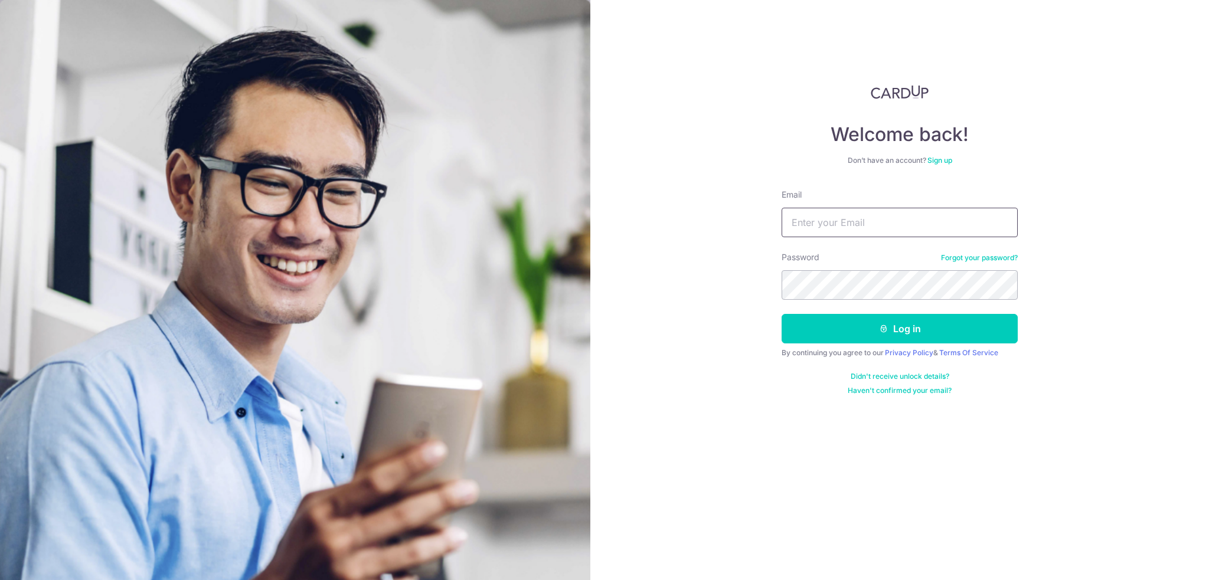
drag, startPoint x: 857, startPoint y: 228, endPoint x: 850, endPoint y: 224, distance: 8.2
click at [856, 228] on input "Email" at bounding box center [899, 223] width 236 height 30
type input "[EMAIL_ADDRESS][DOMAIN_NAME]"
click at [781, 314] on button "Log in" at bounding box center [899, 329] width 236 height 30
click at [887, 335] on button "Log in" at bounding box center [899, 329] width 236 height 30
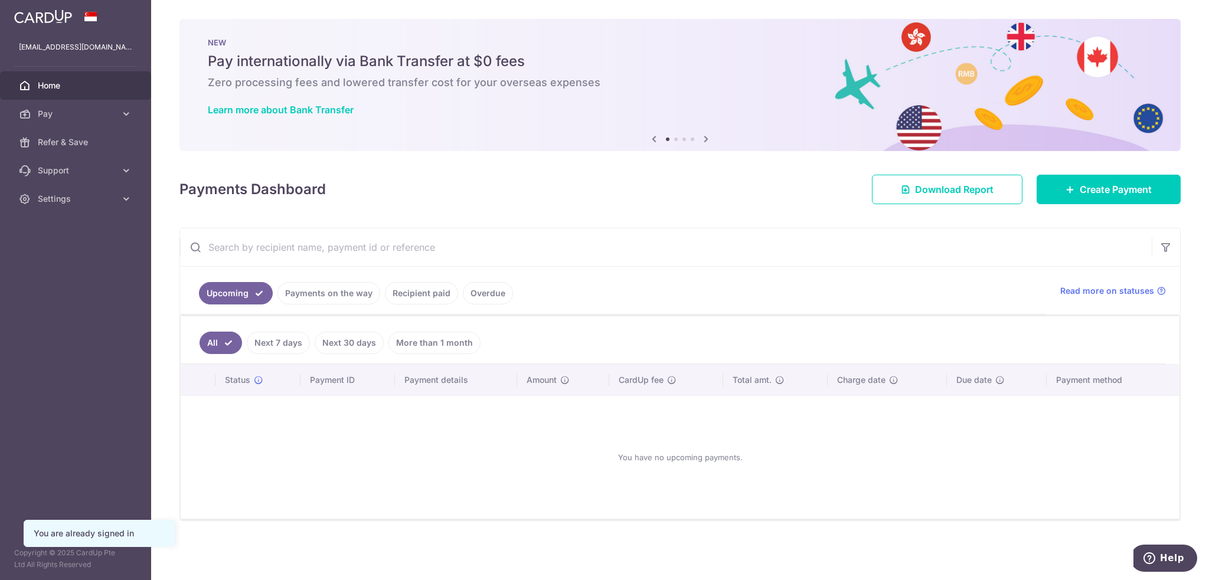
click at [1074, 188] on div at bounding box center [610, 293] width 1221 height 586
drag, startPoint x: 1108, startPoint y: 189, endPoint x: 1057, endPoint y: 190, distance: 52.0
click at [1109, 189] on span "Create Payment" at bounding box center [1116, 189] width 72 height 14
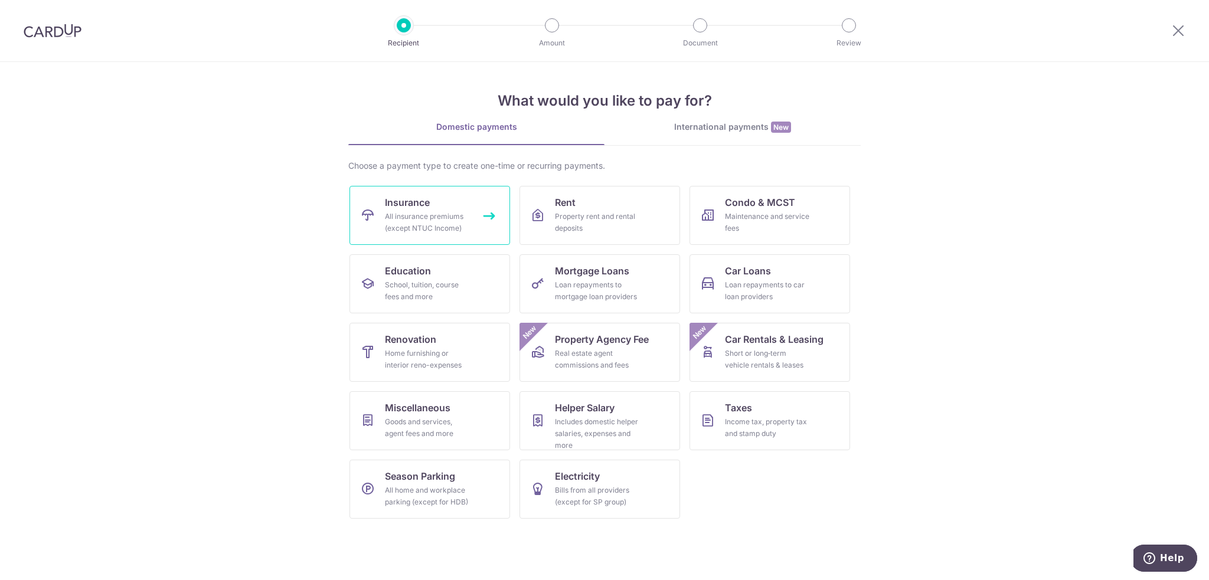
click at [431, 218] on div "All insurance premiums (except NTUC Income)" at bounding box center [427, 223] width 85 height 24
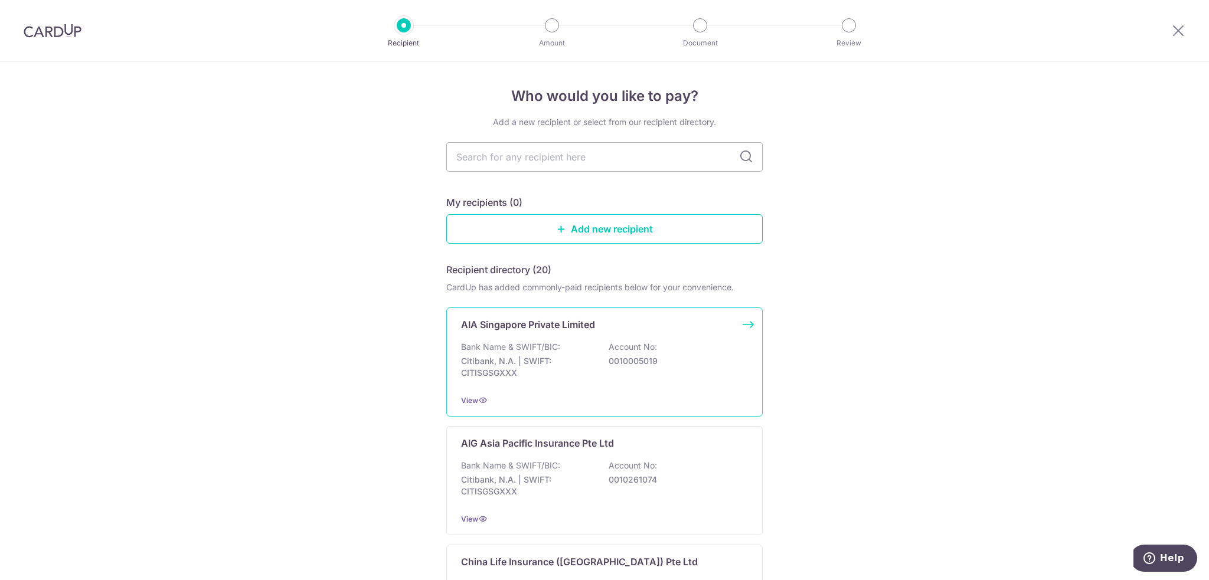
click at [550, 320] on p "AIA Singapore Private Limited" at bounding box center [528, 325] width 134 height 14
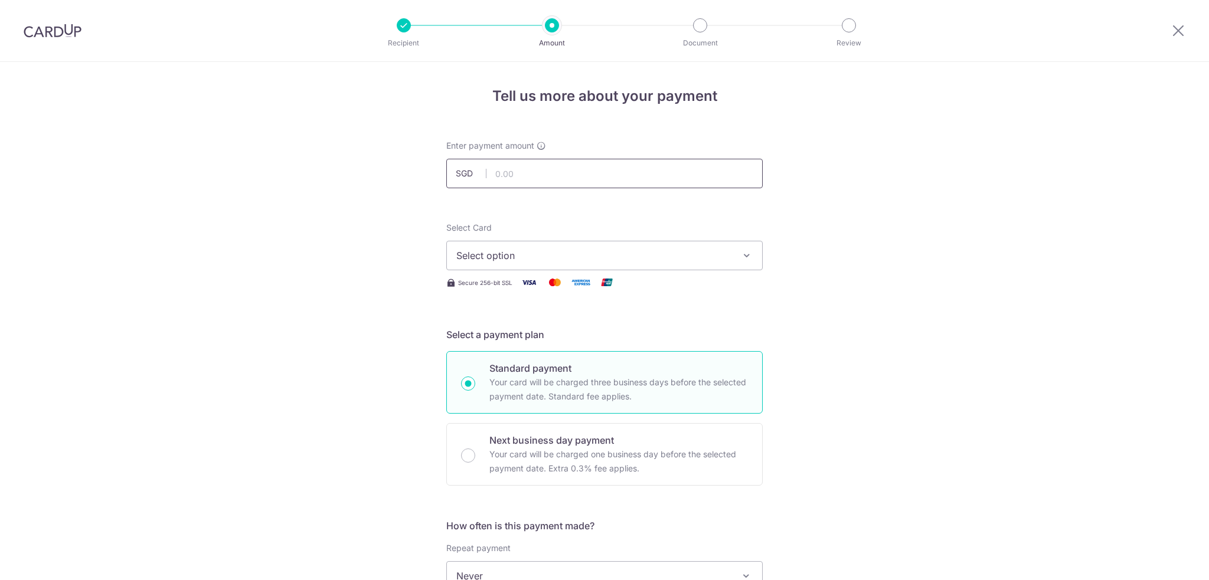
click at [514, 186] on input "text" at bounding box center [604, 174] width 316 height 30
type input "220.00"
click at [520, 253] on span "Select option" at bounding box center [593, 255] width 275 height 14
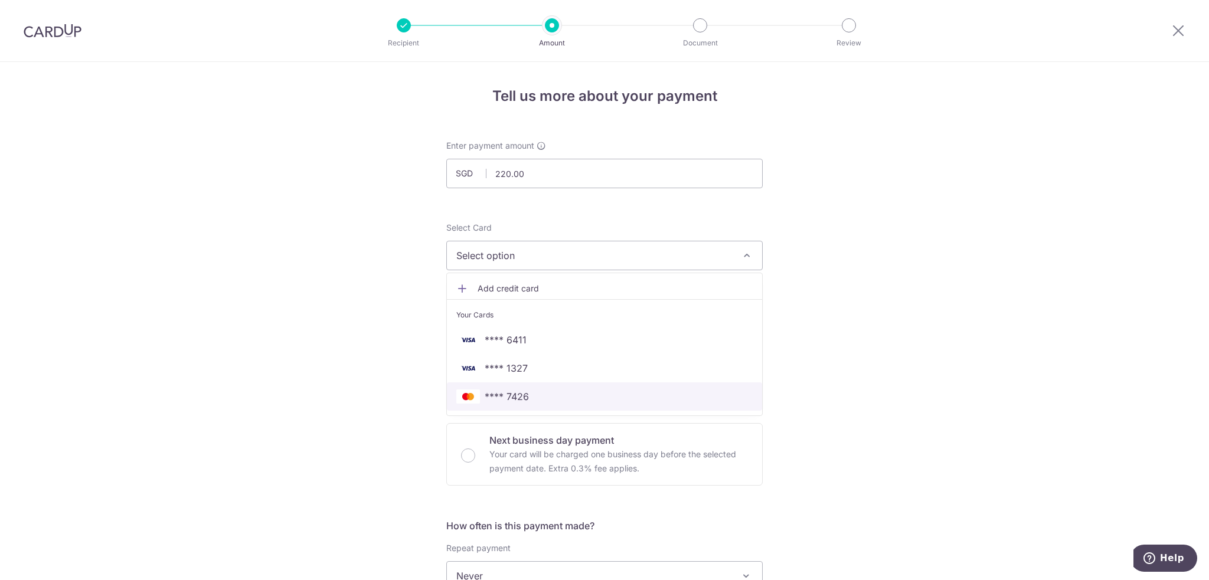
click at [529, 393] on span "**** 7426" at bounding box center [604, 397] width 296 height 14
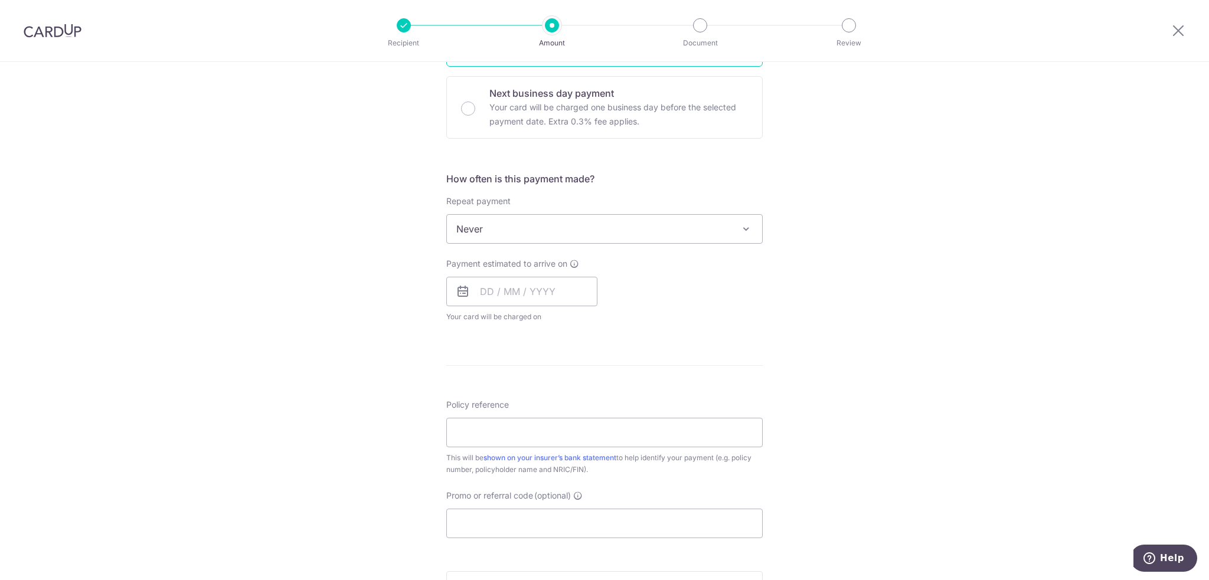
scroll to position [354, 0]
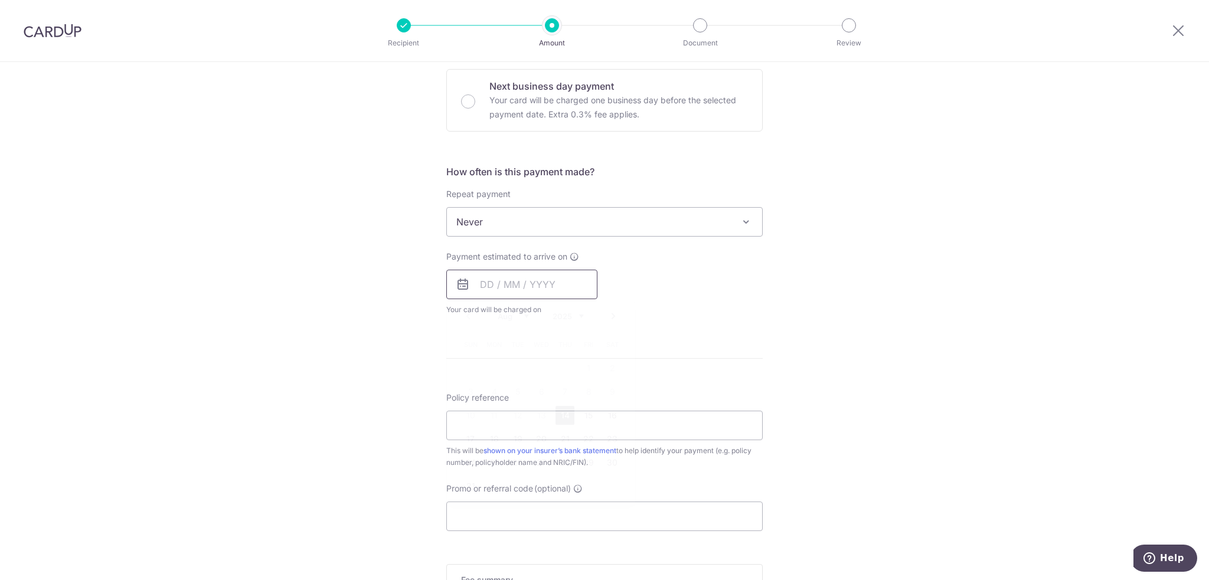
click at [508, 286] on input "text" at bounding box center [521, 285] width 151 height 30
click at [561, 417] on link "14" at bounding box center [564, 415] width 19 height 19
type input "14/08/2025"
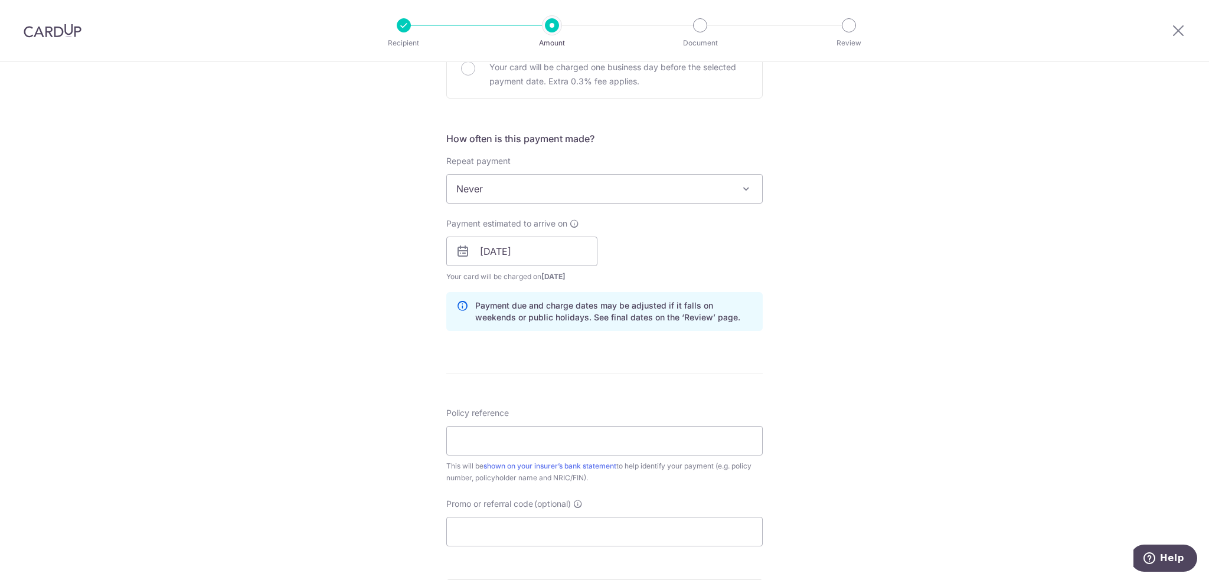
scroll to position [531, 0]
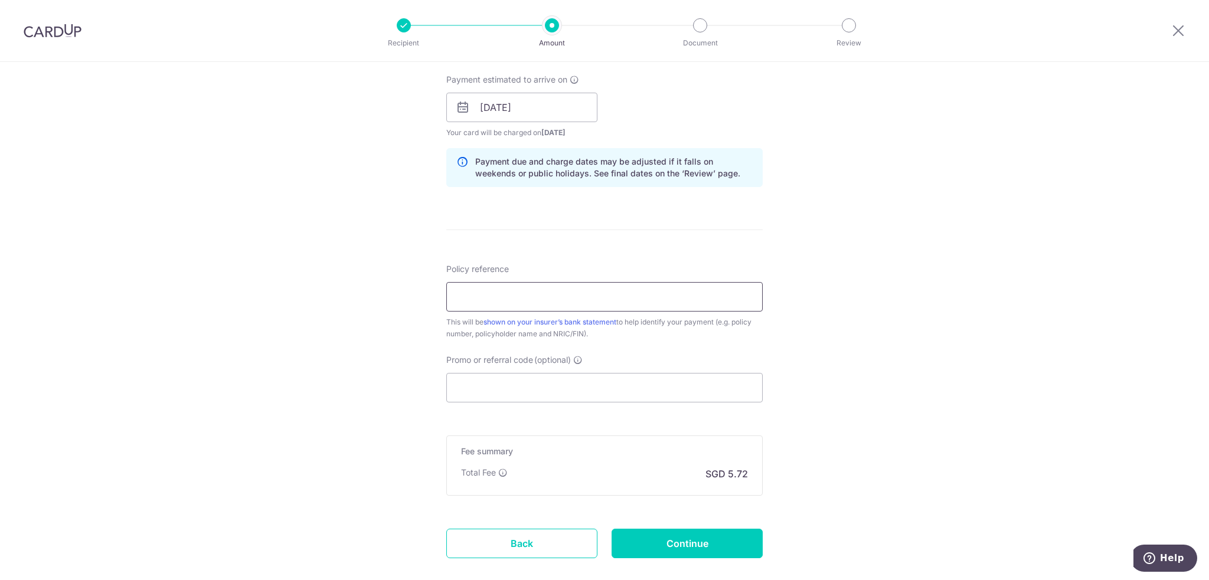
click at [505, 300] on input "Policy reference" at bounding box center [604, 297] width 316 height 30
paste input "P555962981"
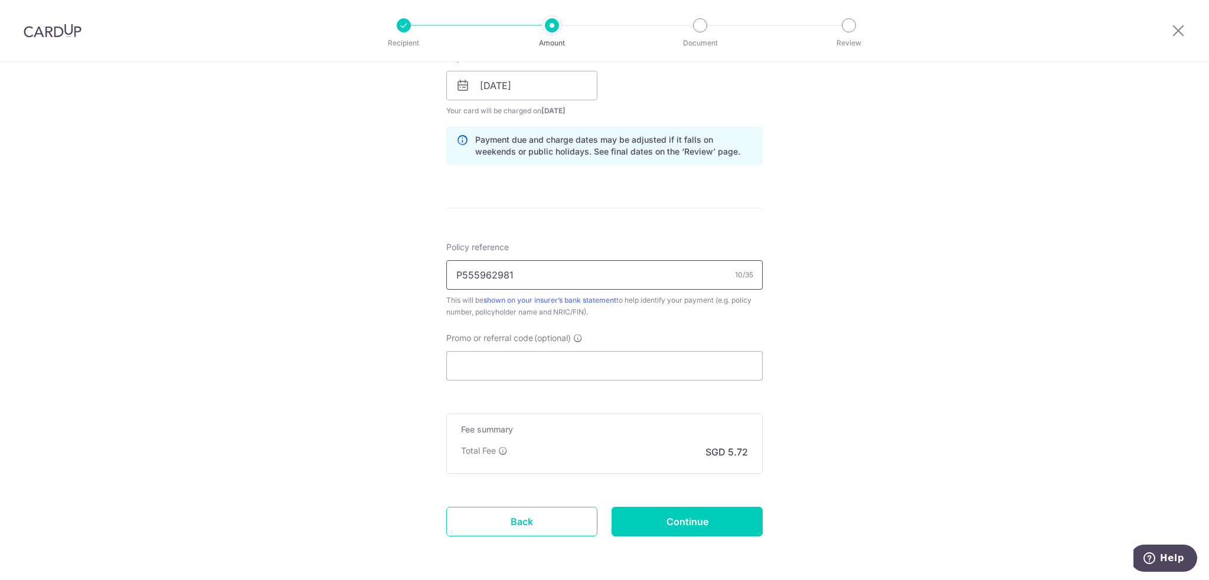
scroll to position [596, 0]
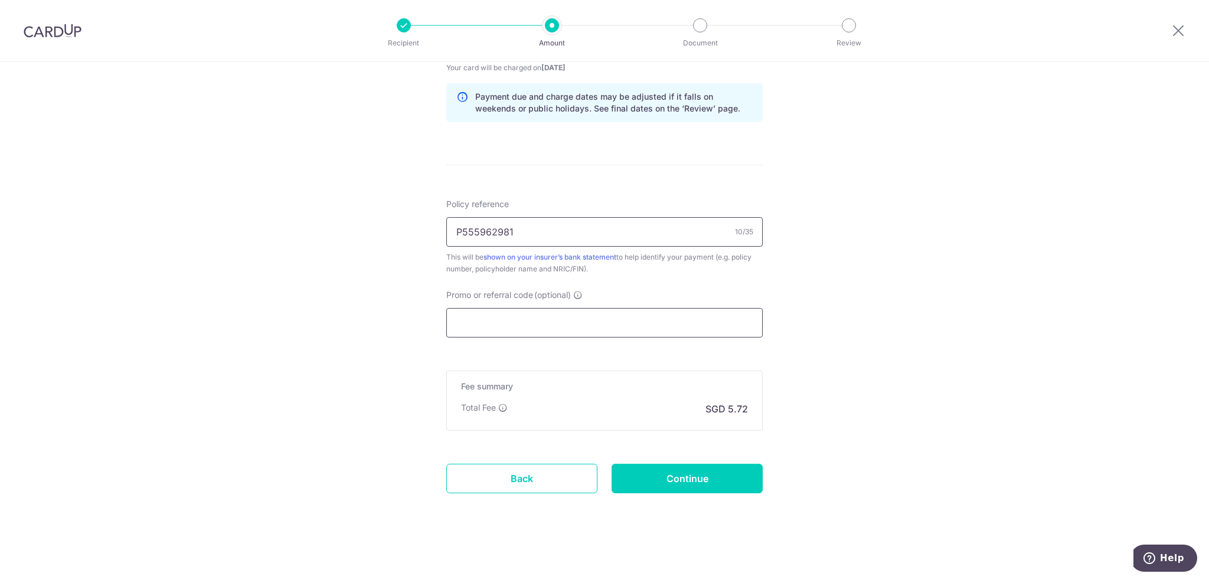
type input "P555962981"
click at [467, 329] on input "Promo or referral code (optional)" at bounding box center [604, 323] width 316 height 30
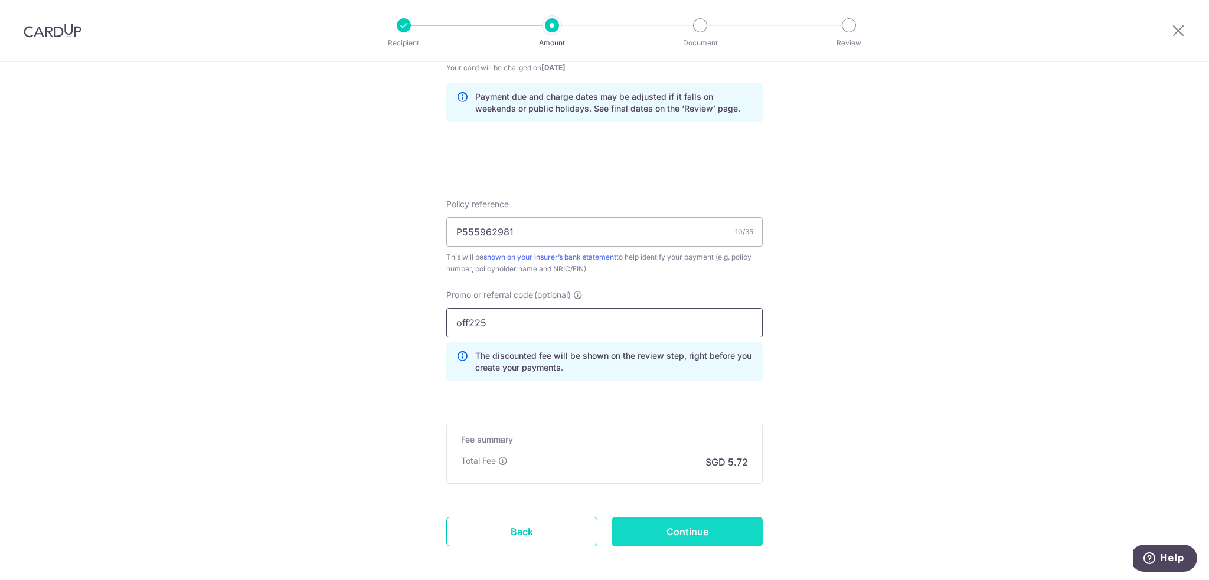
type input "off225"
click at [645, 524] on input "Continue" at bounding box center [686, 532] width 151 height 30
type input "Create Schedule"
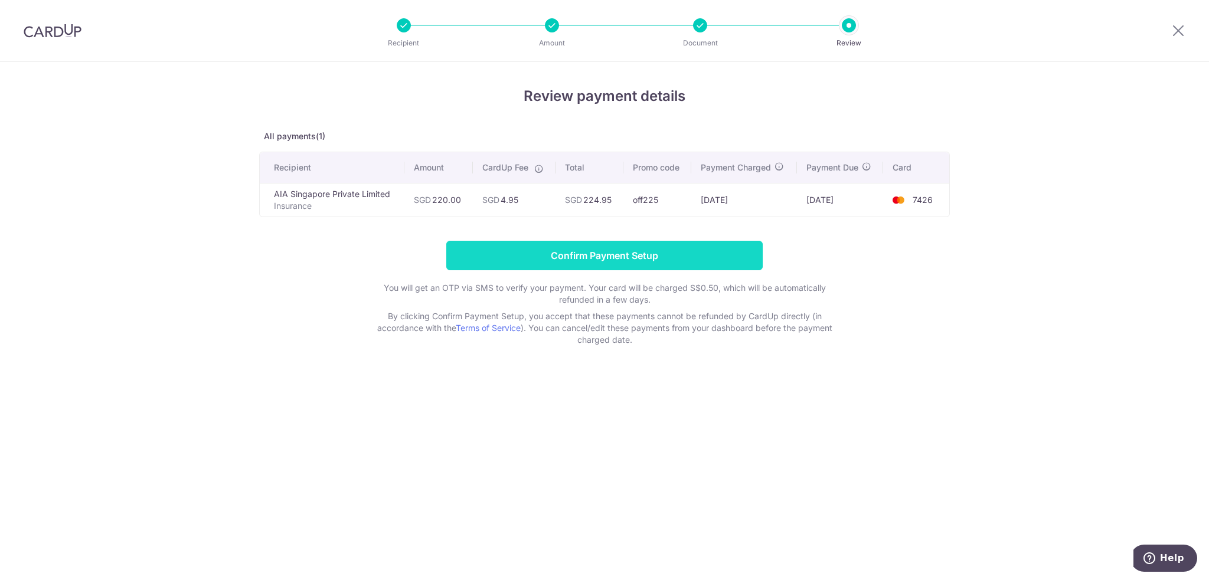
click at [541, 263] on input "Confirm Payment Setup" at bounding box center [604, 256] width 316 height 30
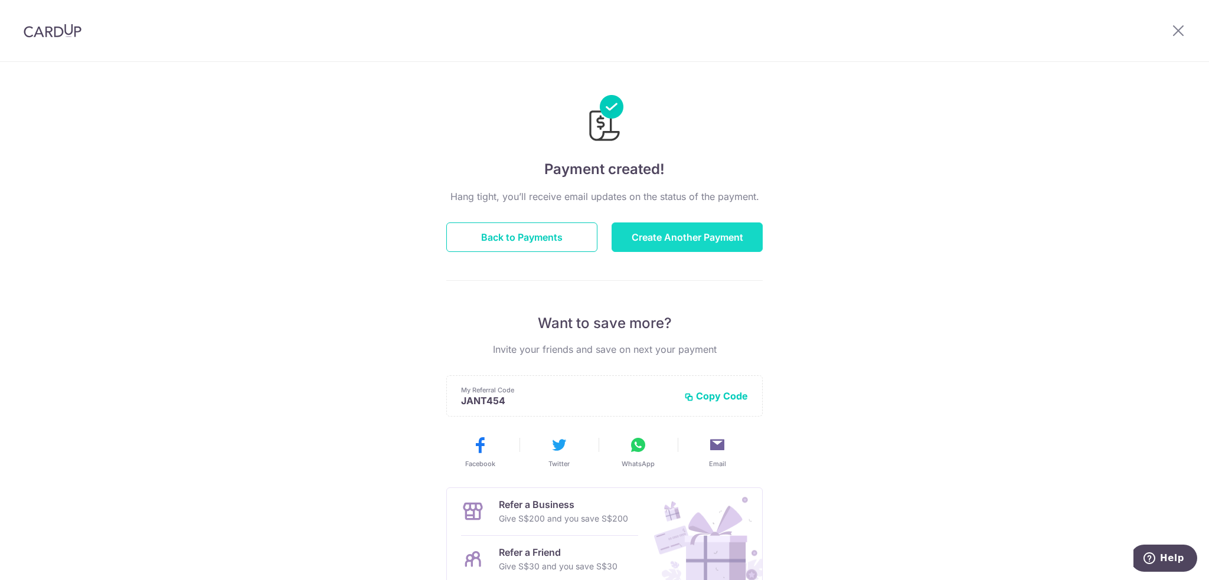
click at [652, 241] on button "Create Another Payment" at bounding box center [686, 238] width 151 height 30
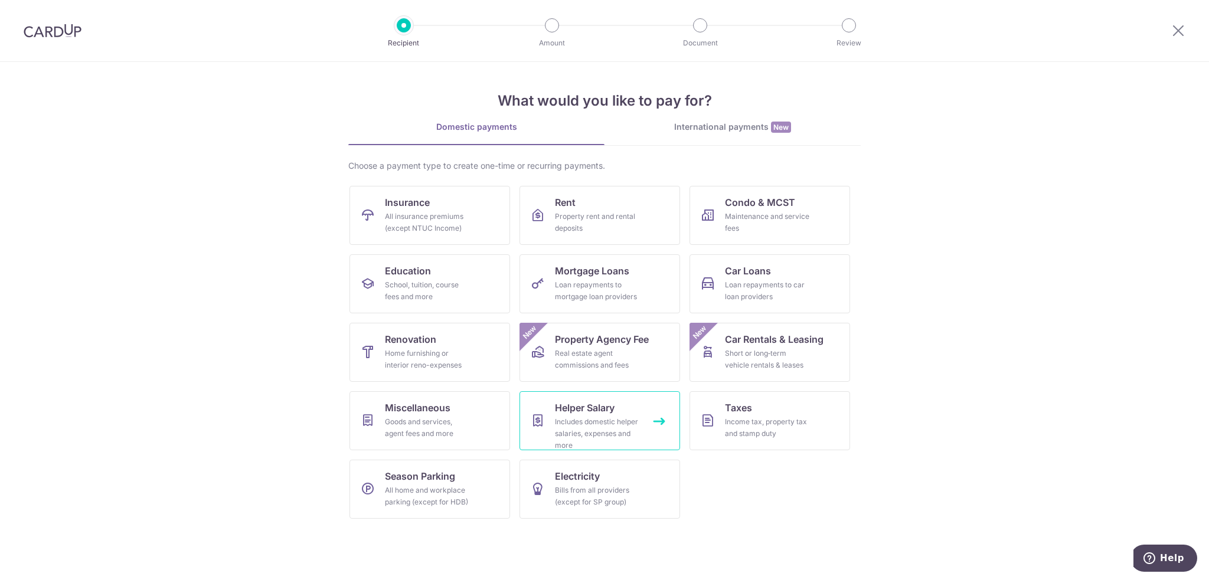
click at [586, 413] on span "Helper Salary" at bounding box center [585, 408] width 60 height 14
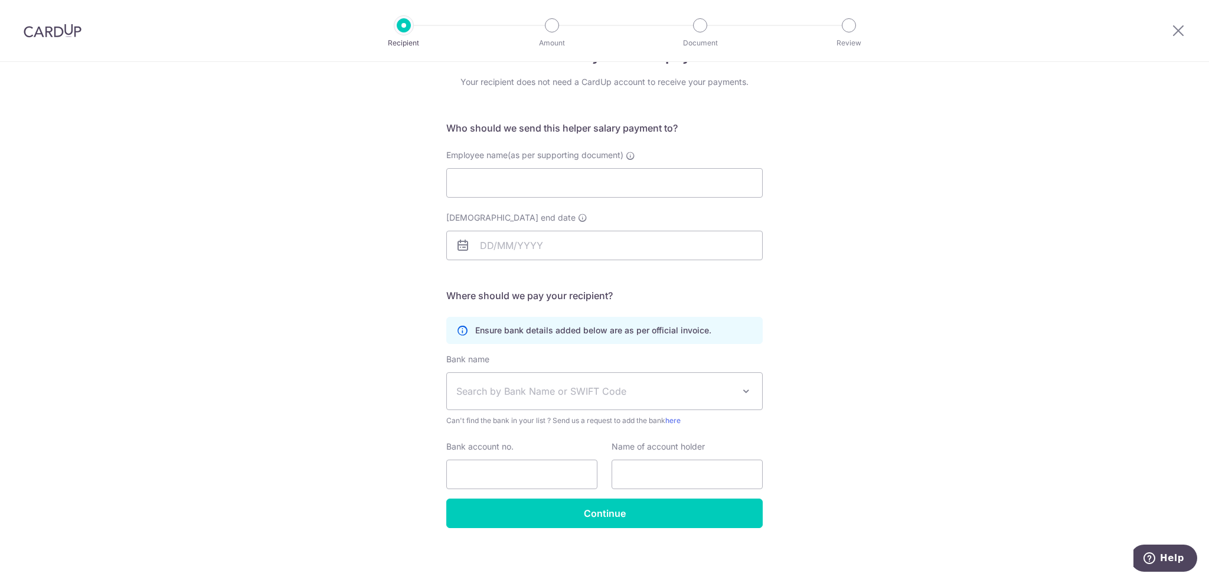
scroll to position [42, 0]
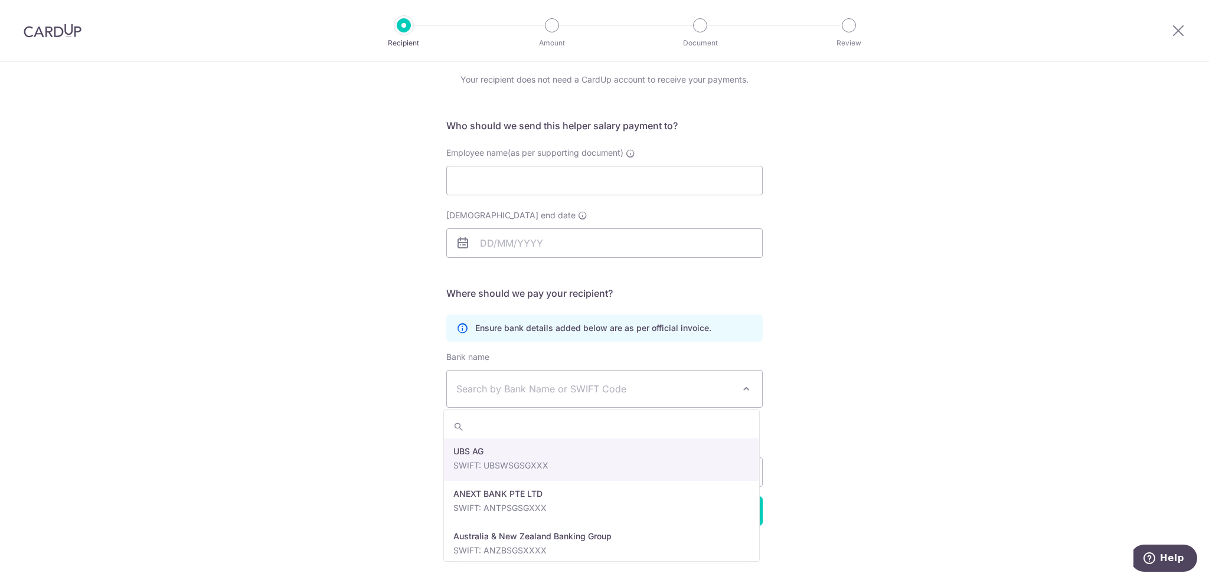
click at [587, 384] on span "Search by Bank Name or SWIFT Code" at bounding box center [594, 389] width 277 height 14
click at [385, 394] on div "Who would you like to pay? Your recipient does not need a CardUp account to rec…" at bounding box center [604, 300] width 1209 height 562
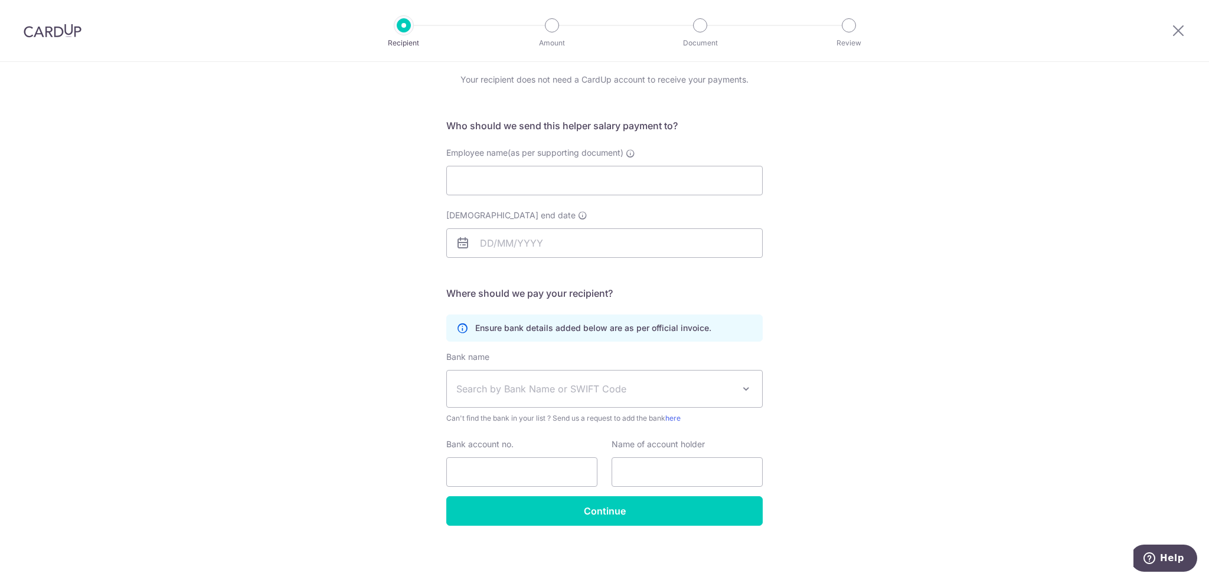
click at [537, 395] on span "Search by Bank Name or SWIFT Code" at bounding box center [594, 389] width 277 height 14
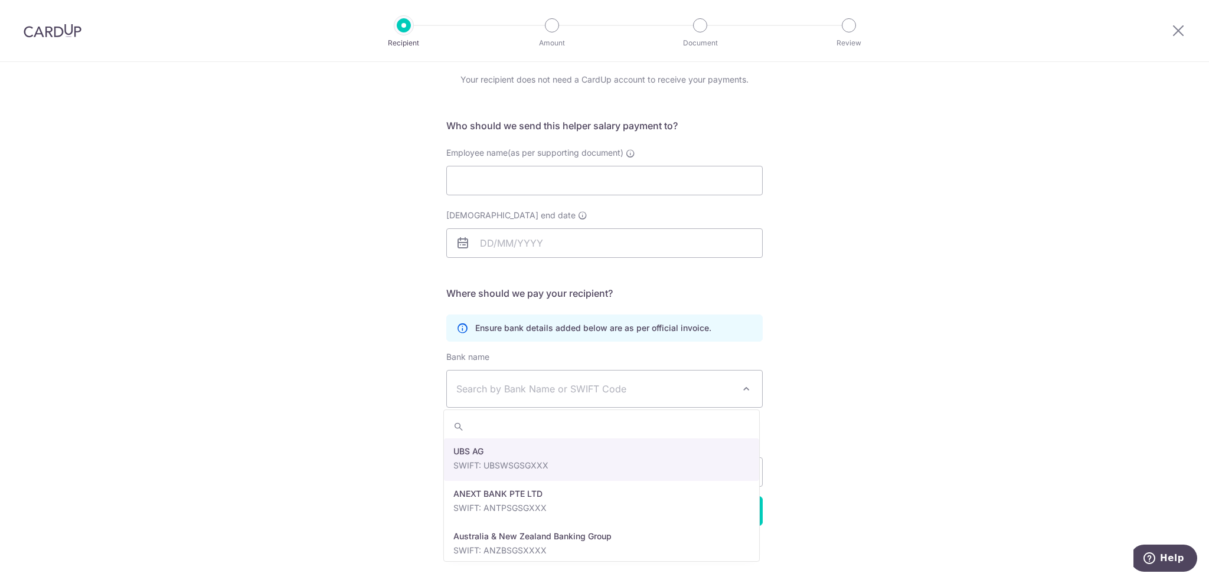
click at [354, 426] on div "Who would you like to pay? Your recipient does not need a CardUp account to rec…" at bounding box center [604, 300] width 1209 height 562
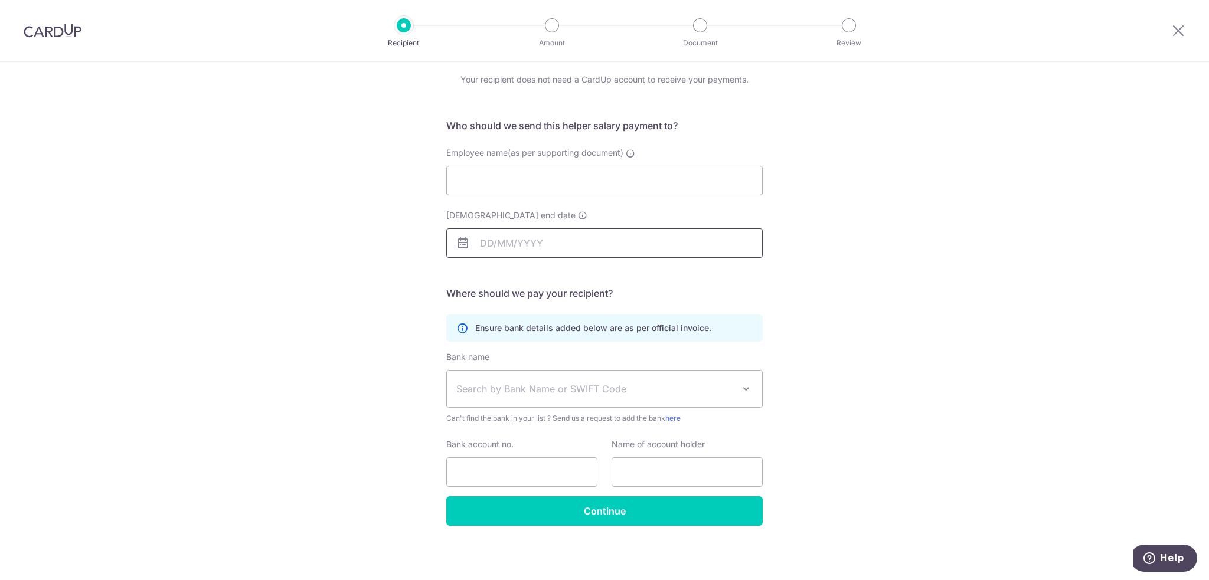
click at [542, 240] on input "Employment contract end date" at bounding box center [604, 243] width 316 height 30
click at [331, 273] on div "Who would you like to pay? Your recipient does not need a CardUp account to rec…" at bounding box center [604, 300] width 1209 height 562
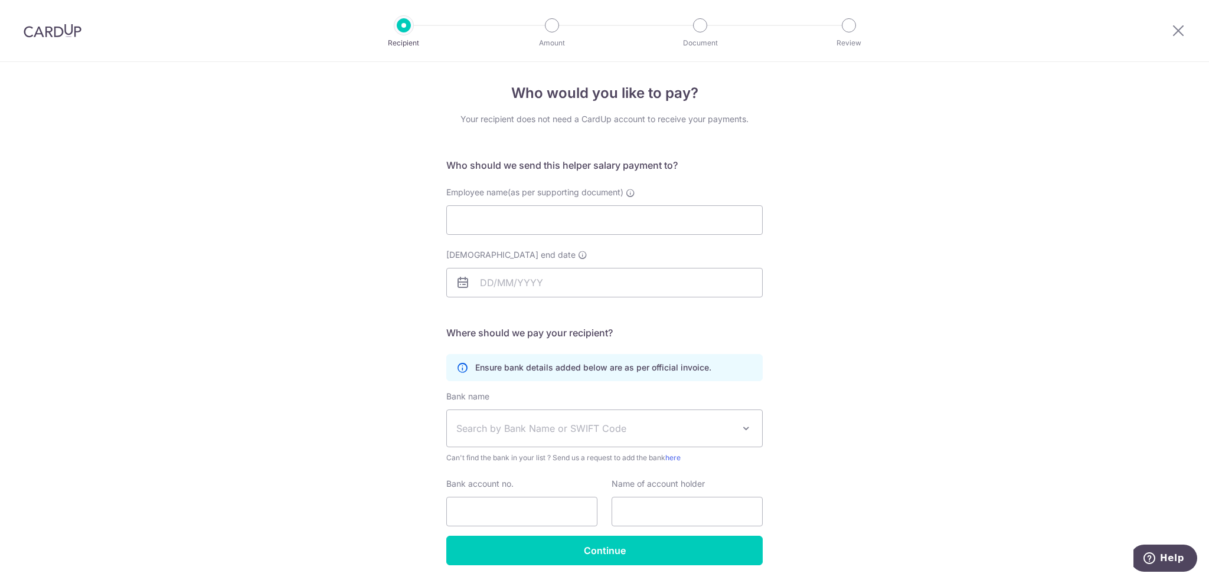
scroll to position [0, 0]
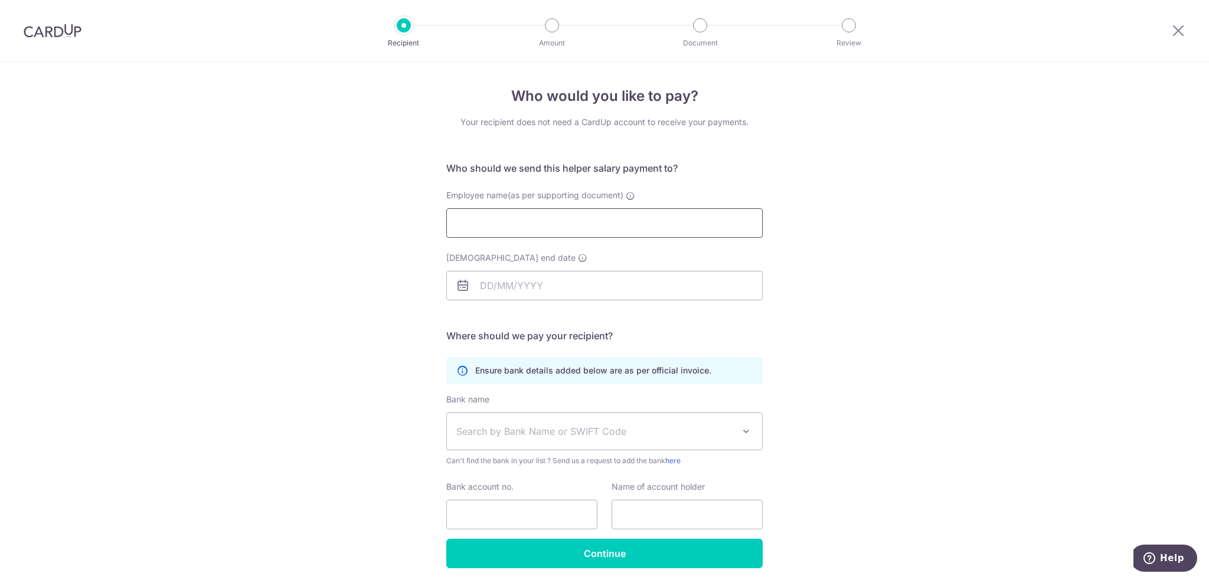
click at [488, 233] on input "Employee name(as per supporting document)" at bounding box center [604, 223] width 316 height 30
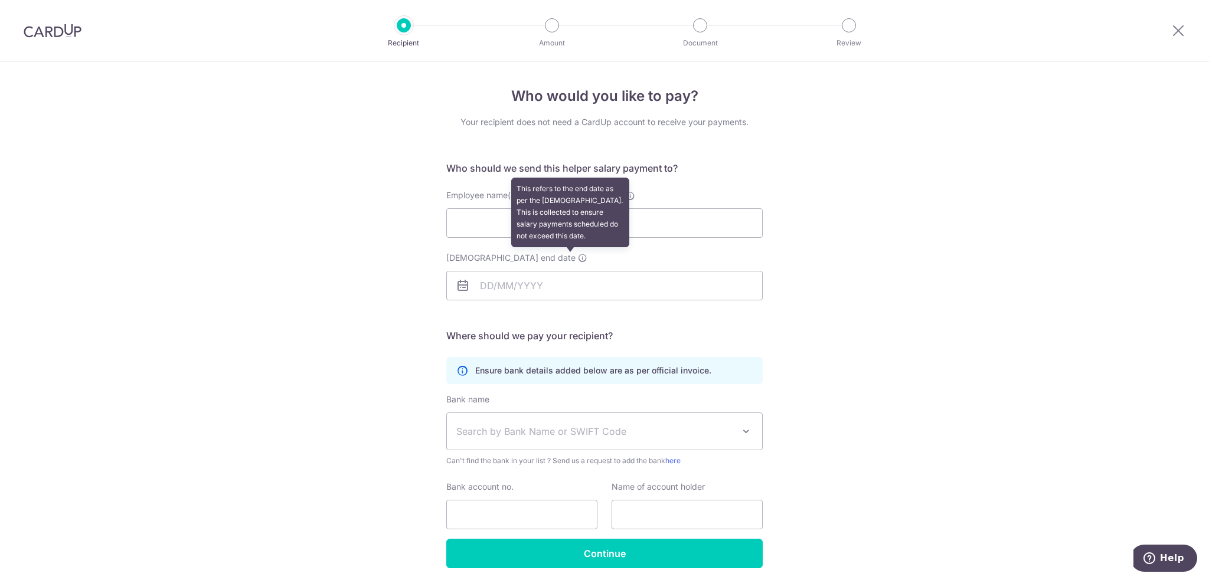
click at [578, 258] on icon at bounding box center [582, 257] width 9 height 9
click at [569, 271] on input "Employment contract end date This refers to the end date as per the employment …" at bounding box center [604, 286] width 316 height 30
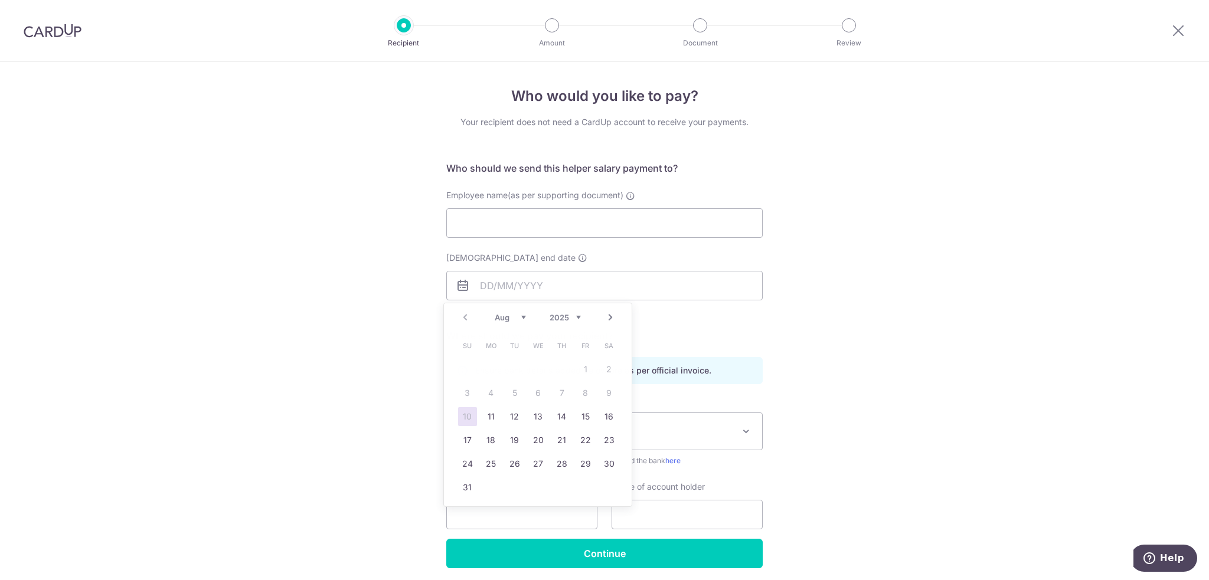
click at [412, 254] on div "Who would you like to pay? Your recipient does not need a CardUp account to rec…" at bounding box center [604, 343] width 1209 height 562
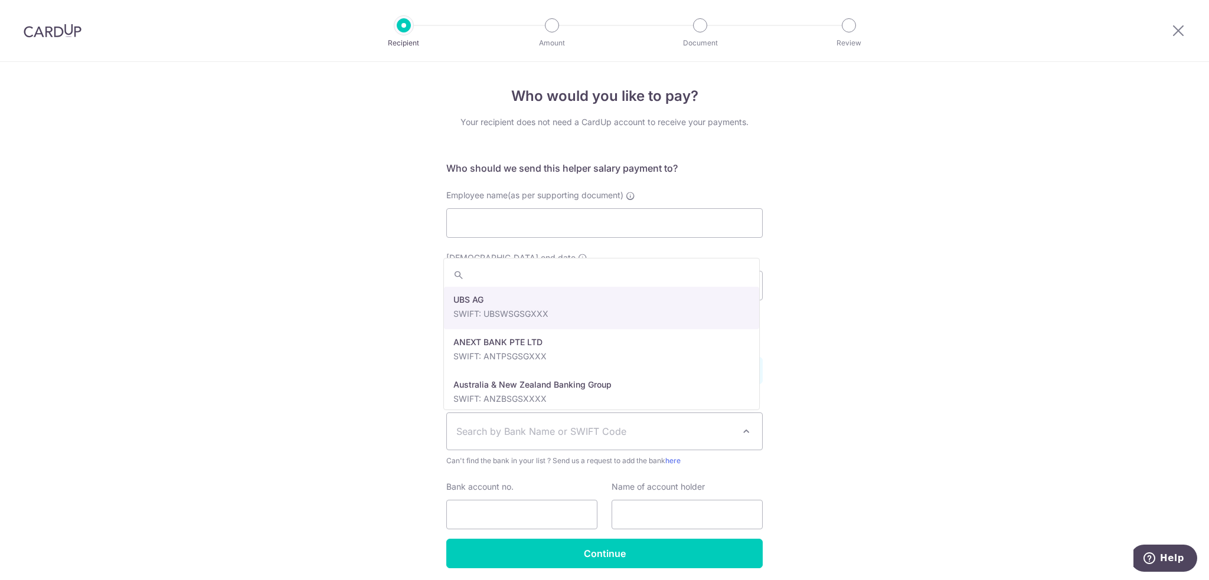
click at [706, 418] on span "Search by Bank Name or SWIFT Code" at bounding box center [604, 431] width 315 height 37
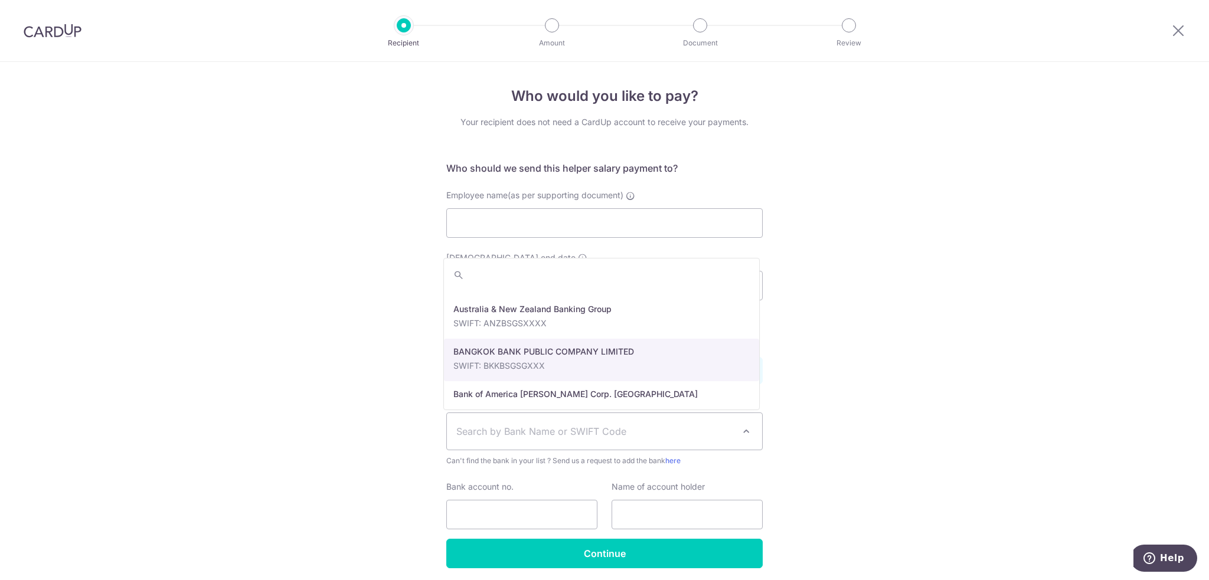
scroll to position [295, 0]
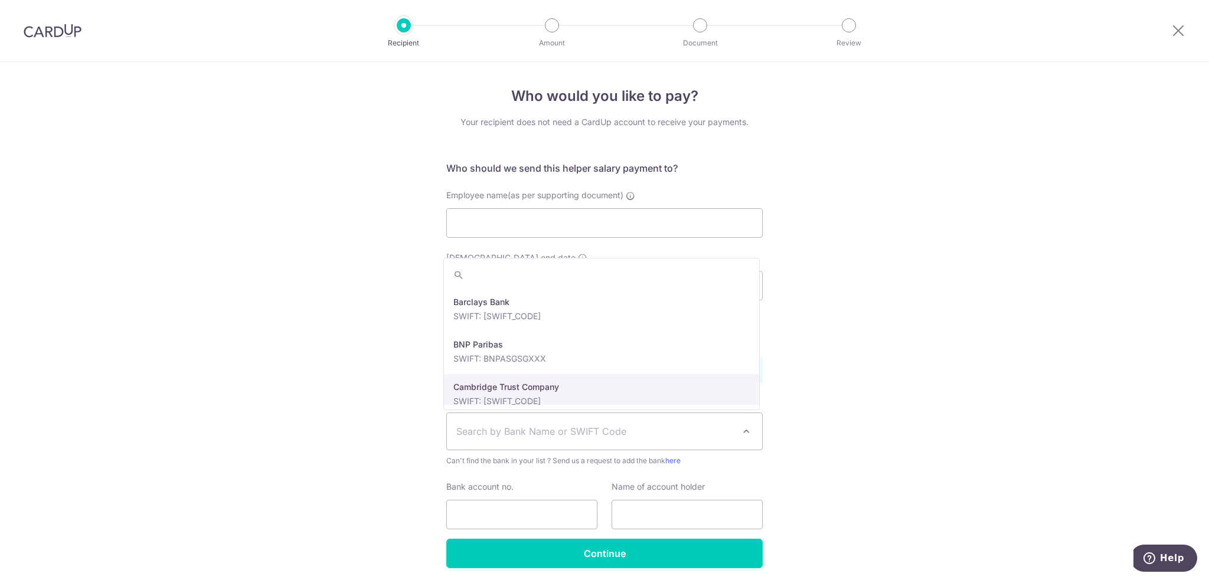
click at [941, 403] on div "Who would you like to pay? Your recipient does not need a CardUp account to rec…" at bounding box center [604, 343] width 1209 height 562
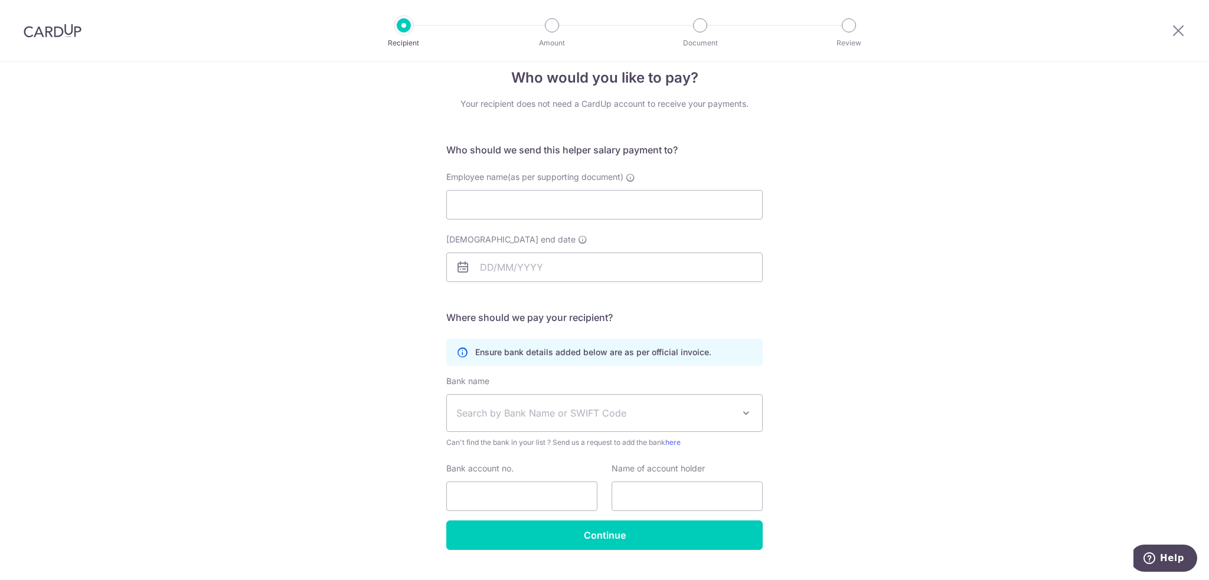
scroll to position [42, 0]
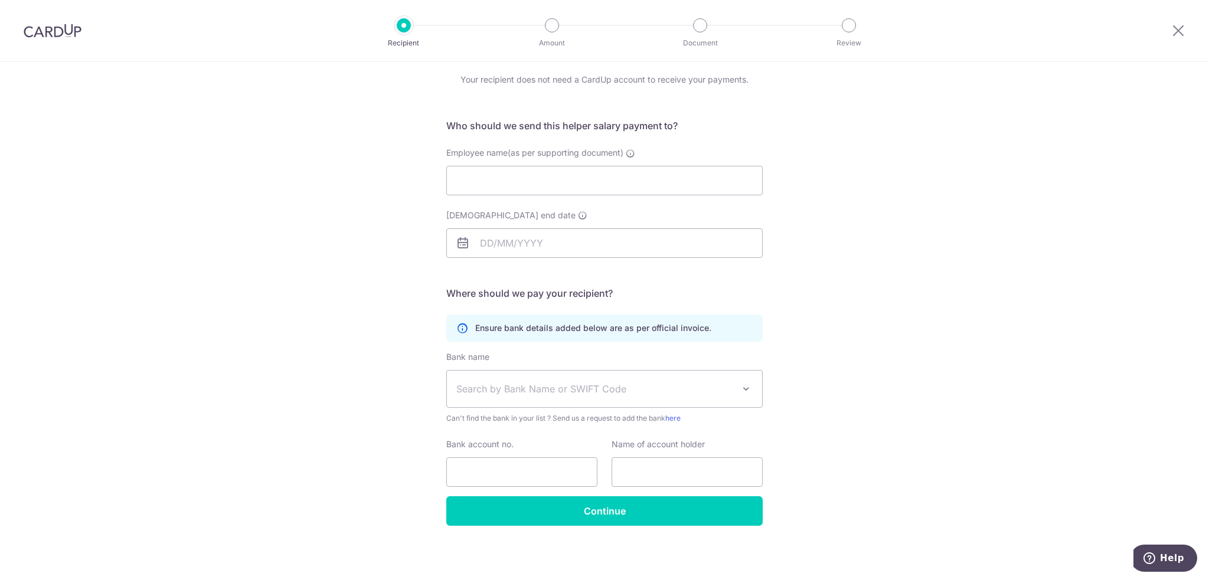
click at [711, 390] on span "Search by Bank Name or SWIFT Code" at bounding box center [594, 389] width 277 height 14
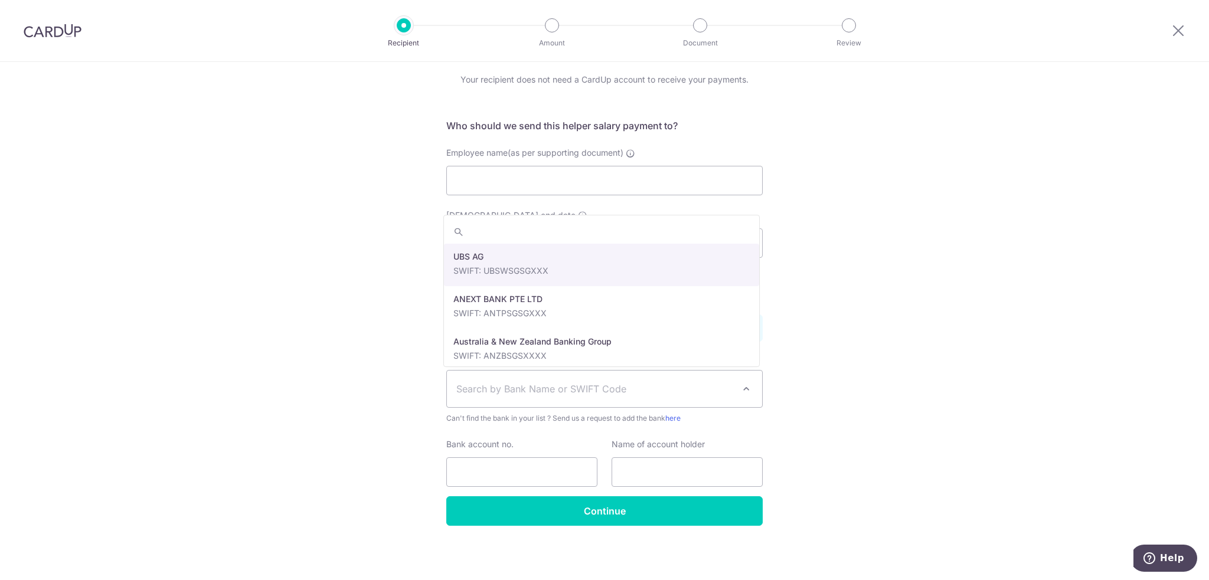
click at [707, 389] on span "Search by Bank Name or SWIFT Code" at bounding box center [594, 389] width 277 height 14
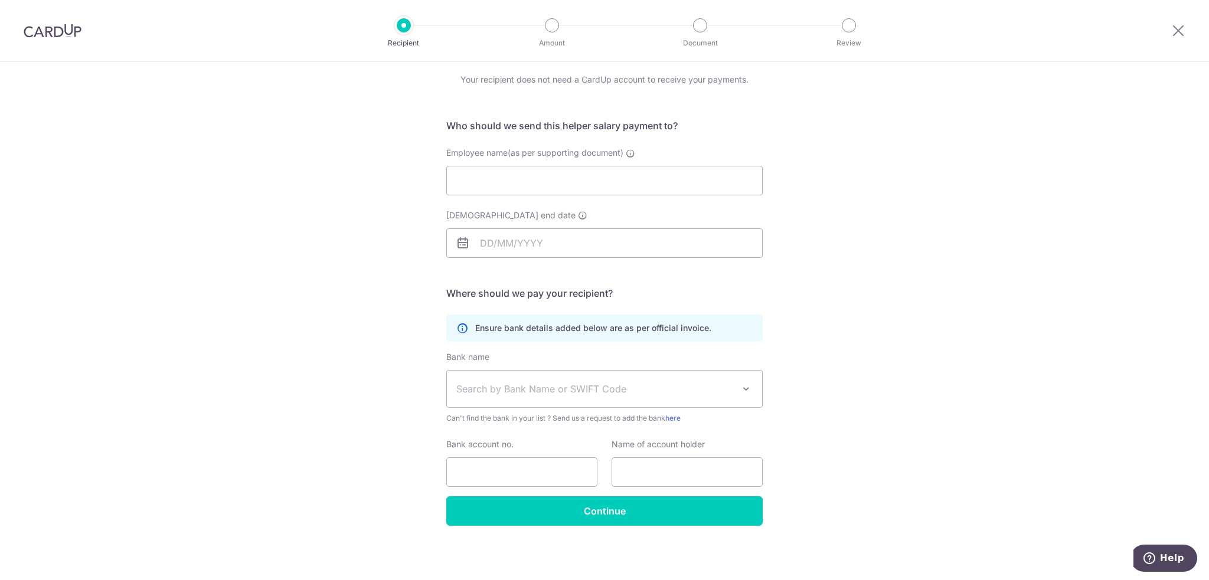
click at [835, 369] on div "Who would you like to pay? Your recipient does not need a CardUp account to rec…" at bounding box center [604, 300] width 1209 height 562
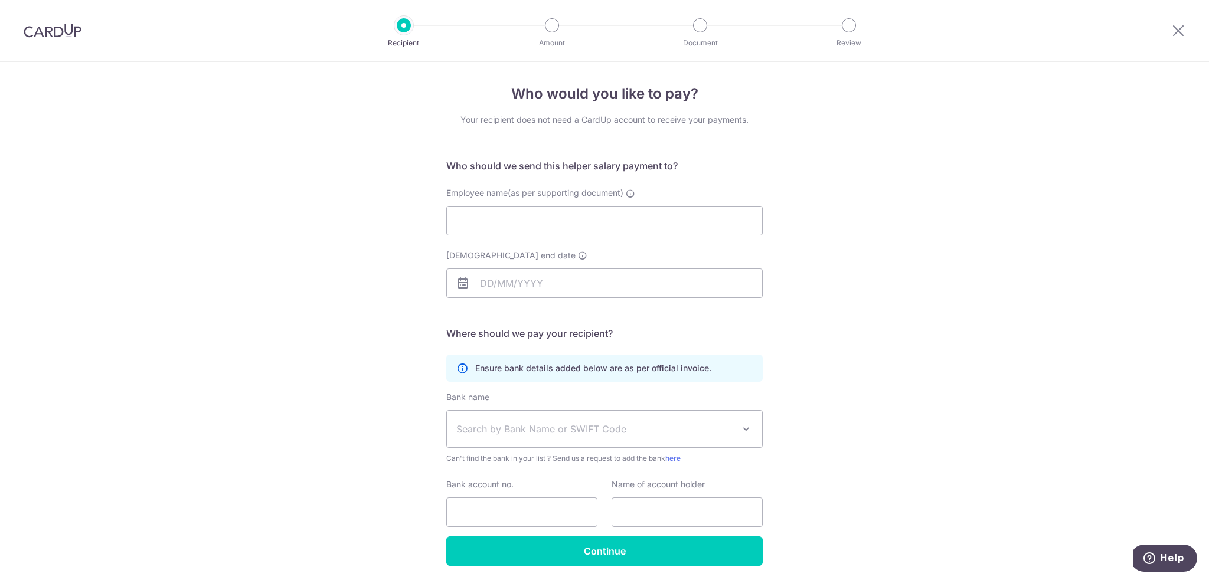
scroll to position [0, 0]
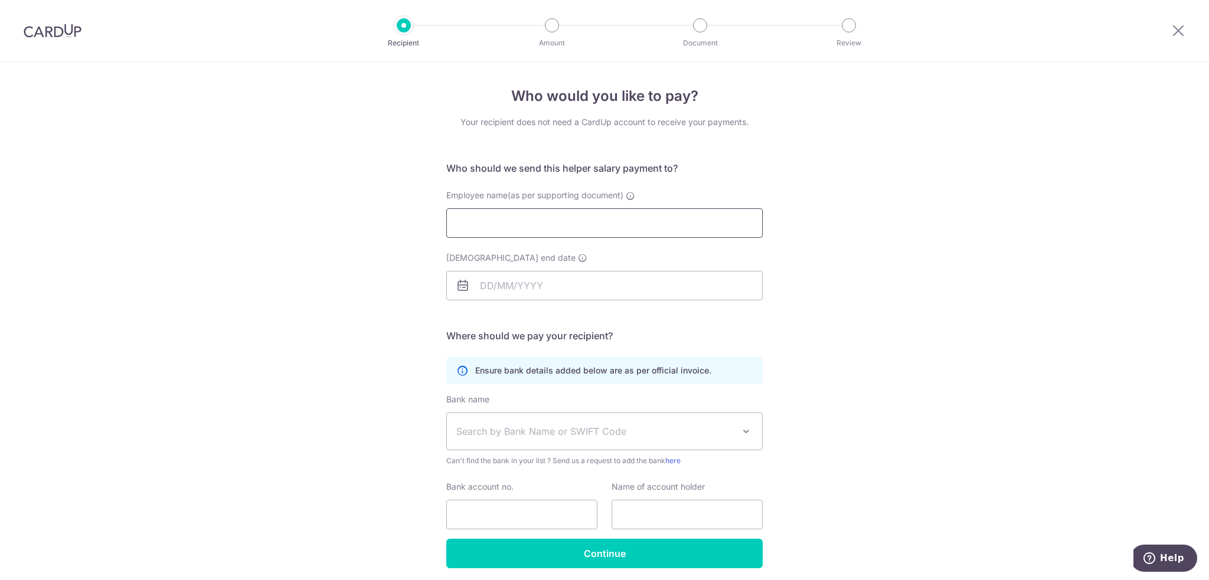
click at [603, 228] on input "Employee name(as per supporting document)" at bounding box center [604, 223] width 316 height 30
type input "Maria Vanlalhriatpuii"
click at [548, 283] on input "Employment contract end date" at bounding box center [604, 286] width 316 height 30
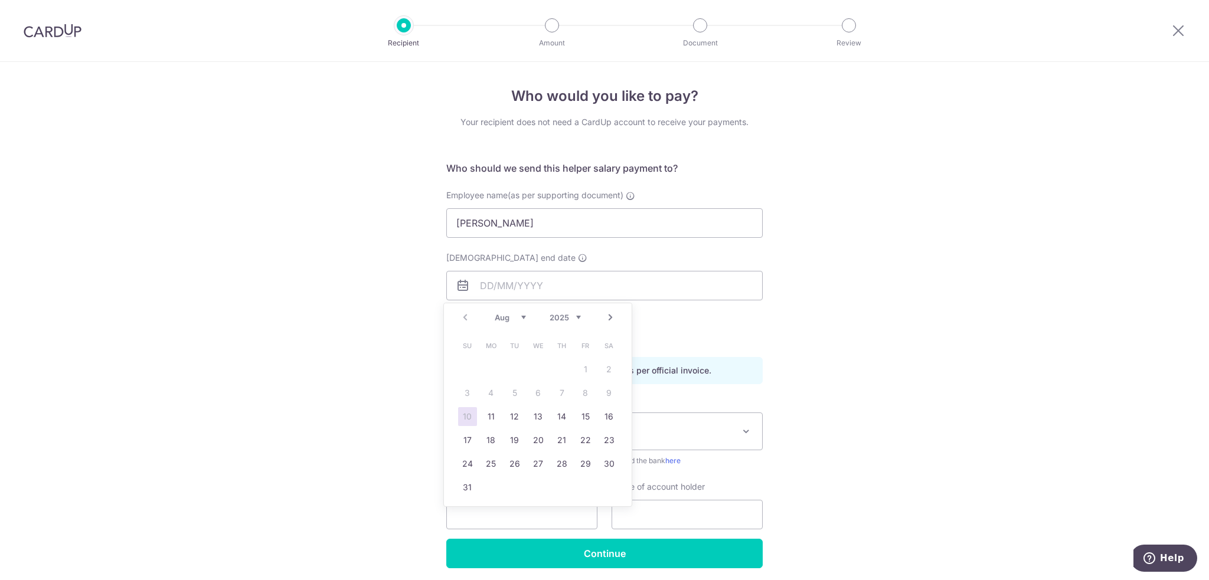
click at [576, 319] on select "2025 2026 2027 2028 2029 2030 2031 2032 2033 2034 2035" at bounding box center [565, 317] width 31 height 9
click at [524, 318] on select "Jan Feb Mar Apr May Jun Jul Aug Sep Oct Nov Dec" at bounding box center [510, 317] width 31 height 9
click at [534, 464] on link "30" at bounding box center [538, 463] width 19 height 19
type input "30/06/2027"
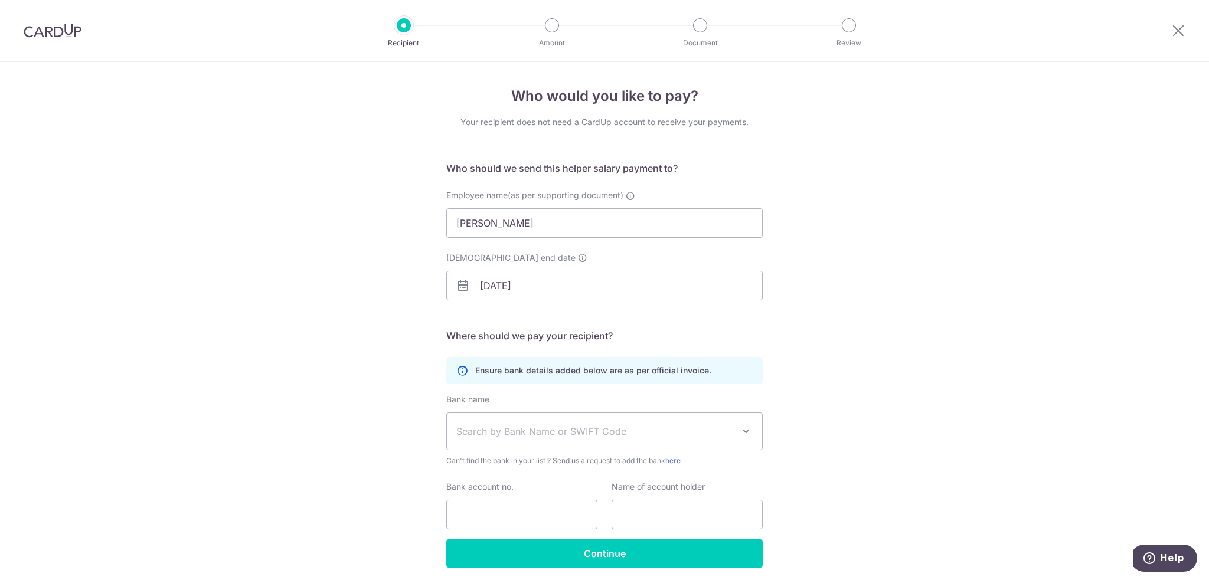
click at [364, 332] on div "Who would you like to pay? Your recipient does not need a CardUp account to rec…" at bounding box center [604, 343] width 1209 height 562
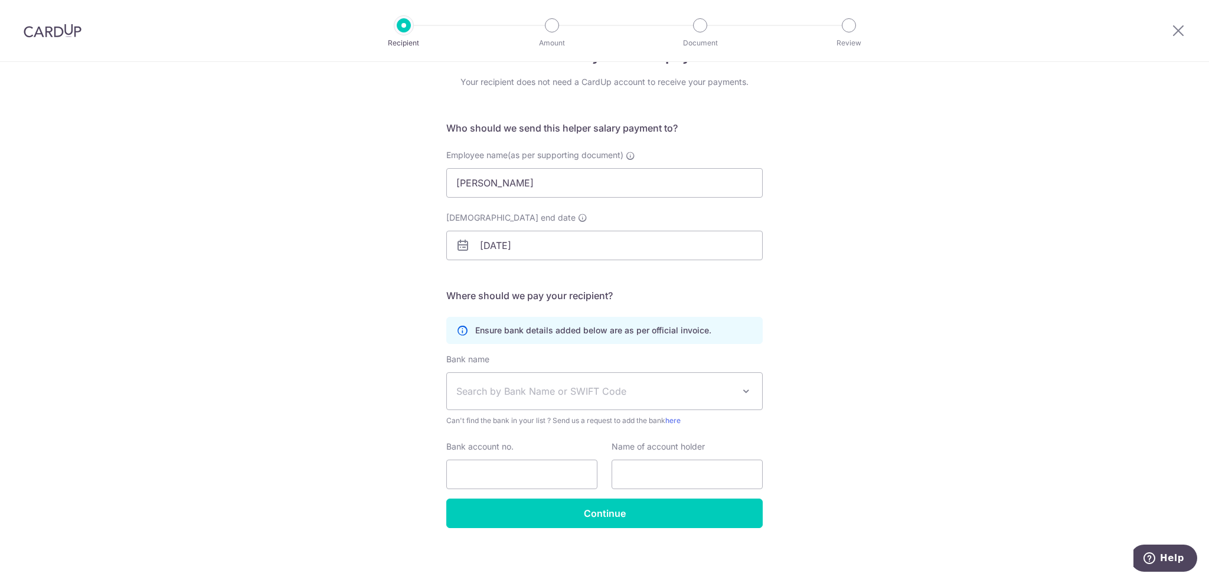
scroll to position [42, 0]
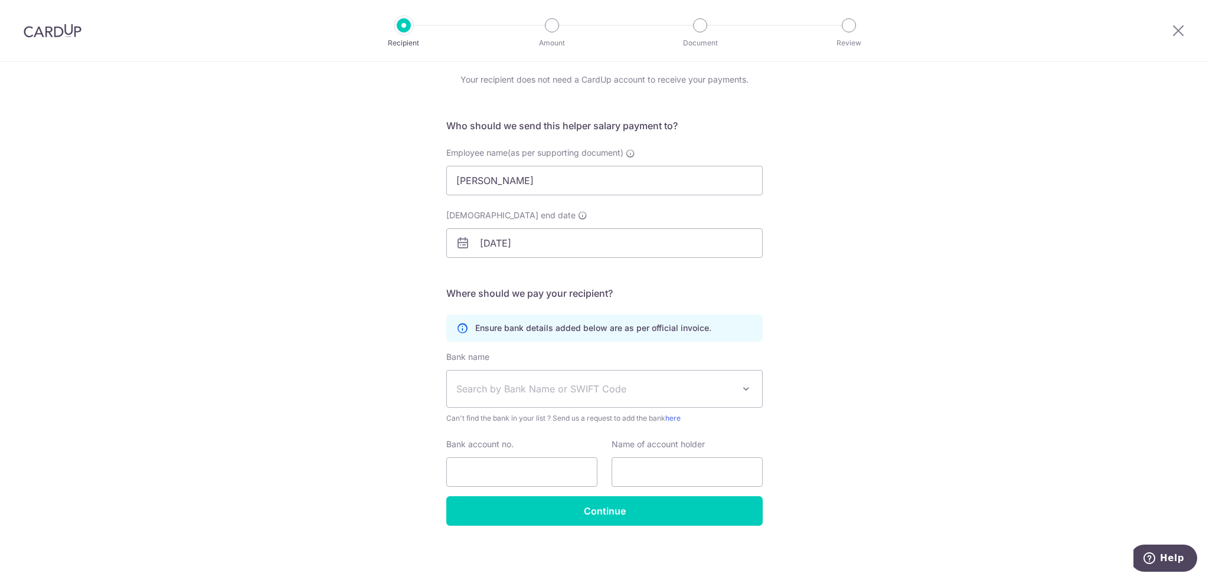
click at [732, 398] on span "Search by Bank Name or SWIFT Code" at bounding box center [604, 389] width 315 height 37
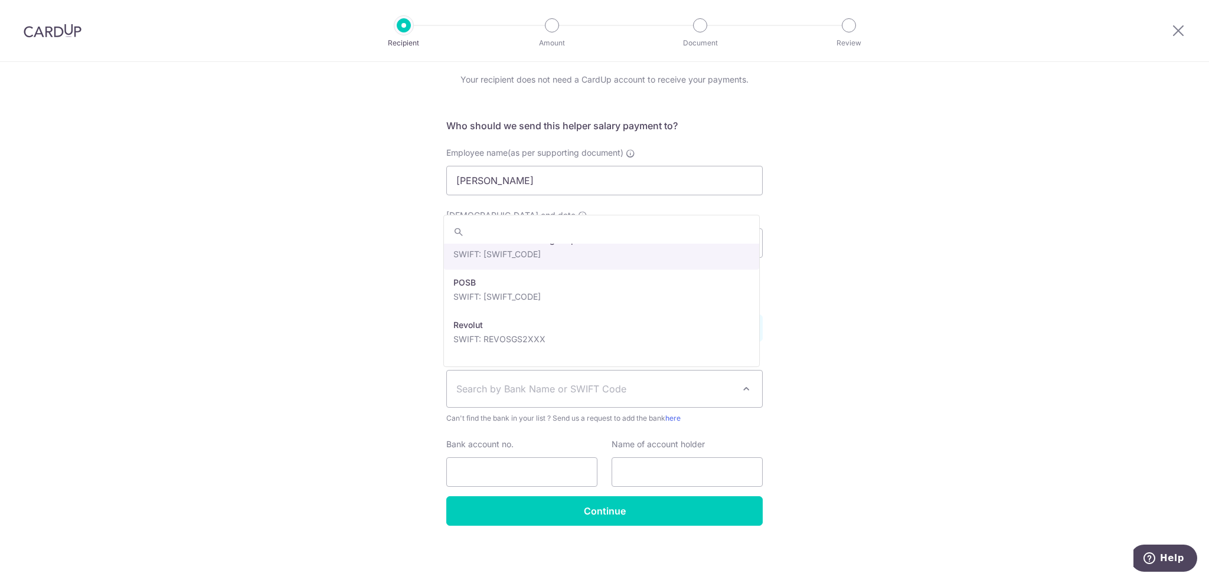
scroll to position [1889, 0]
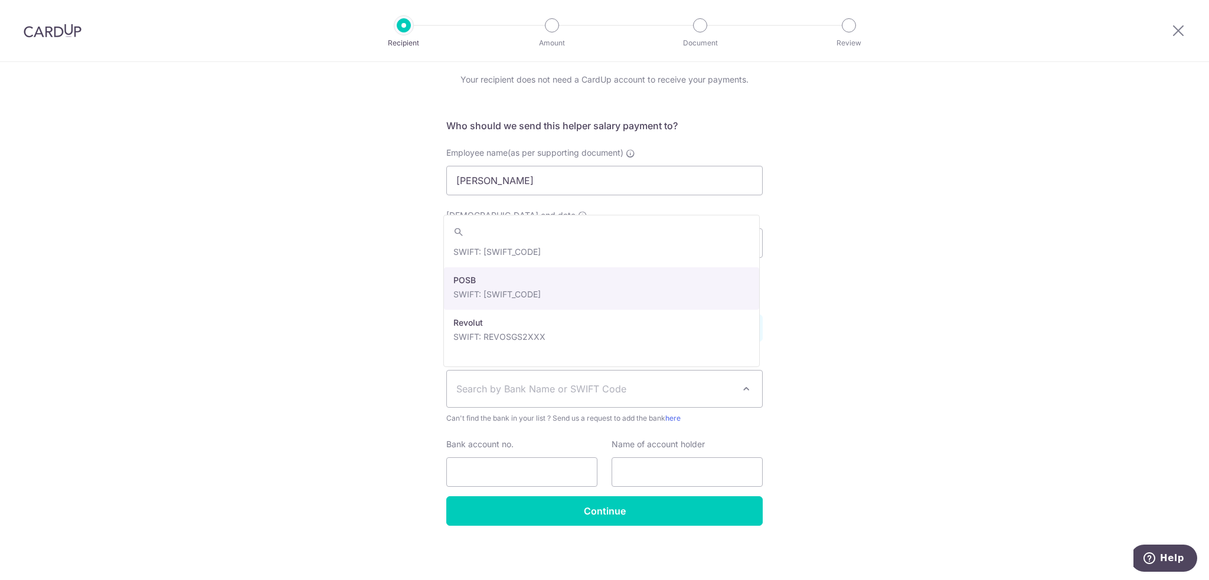
select select "19"
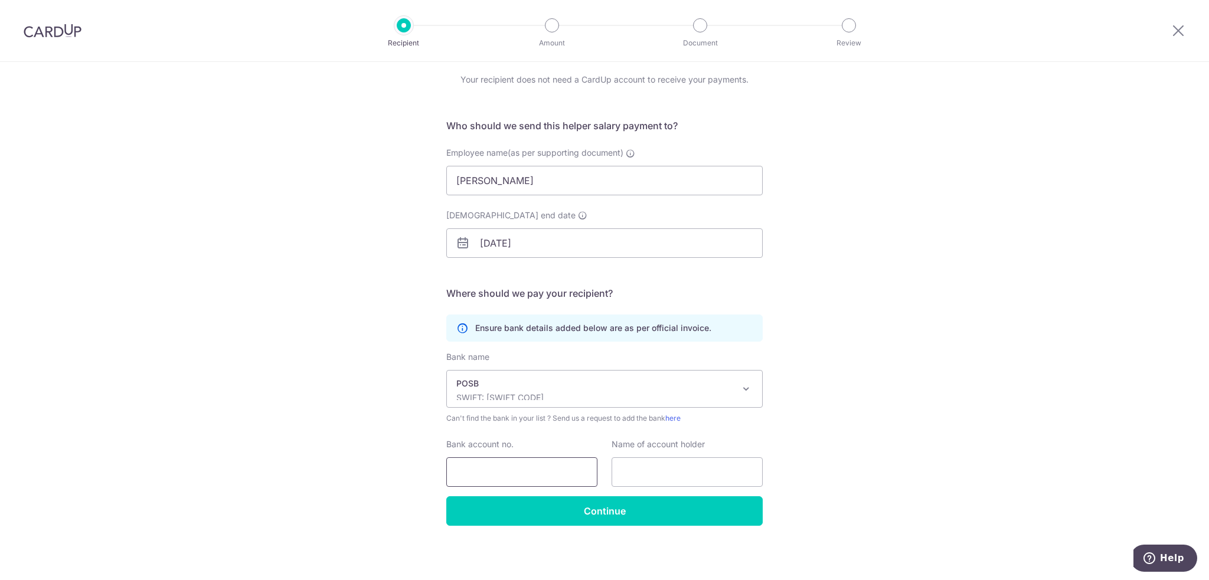
click at [523, 465] on input "Bank account no." at bounding box center [521, 472] width 151 height 30
type input "450-35210-1"
click at [686, 481] on input "text" at bounding box center [686, 472] width 151 height 30
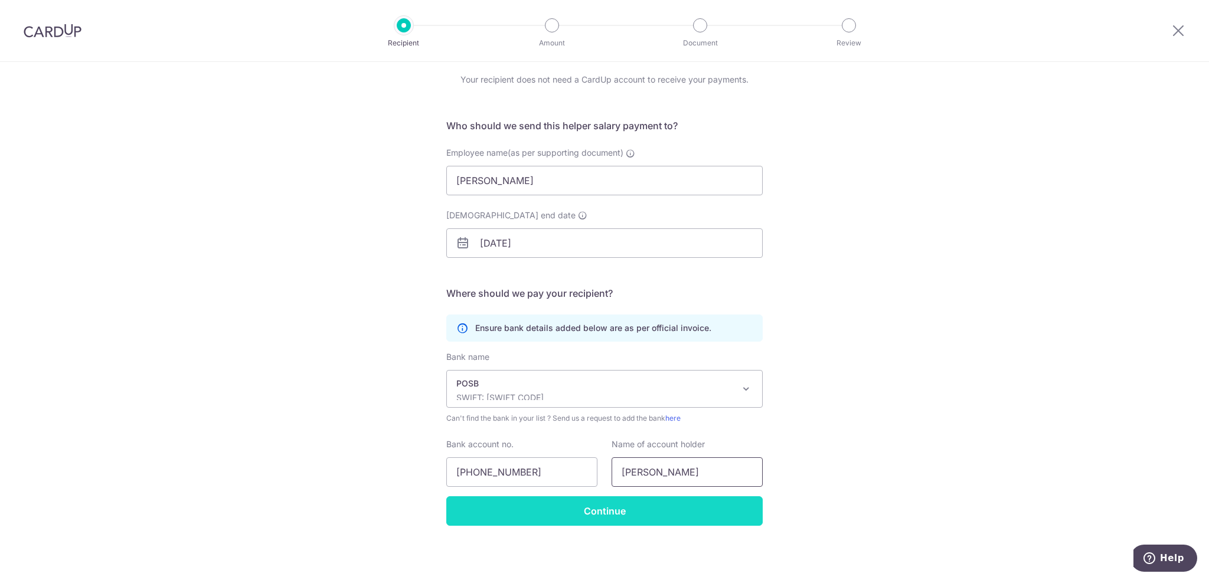
type input "Maria Vanlalhriatpuii"
click at [538, 514] on input "Continue" at bounding box center [604, 511] width 316 height 30
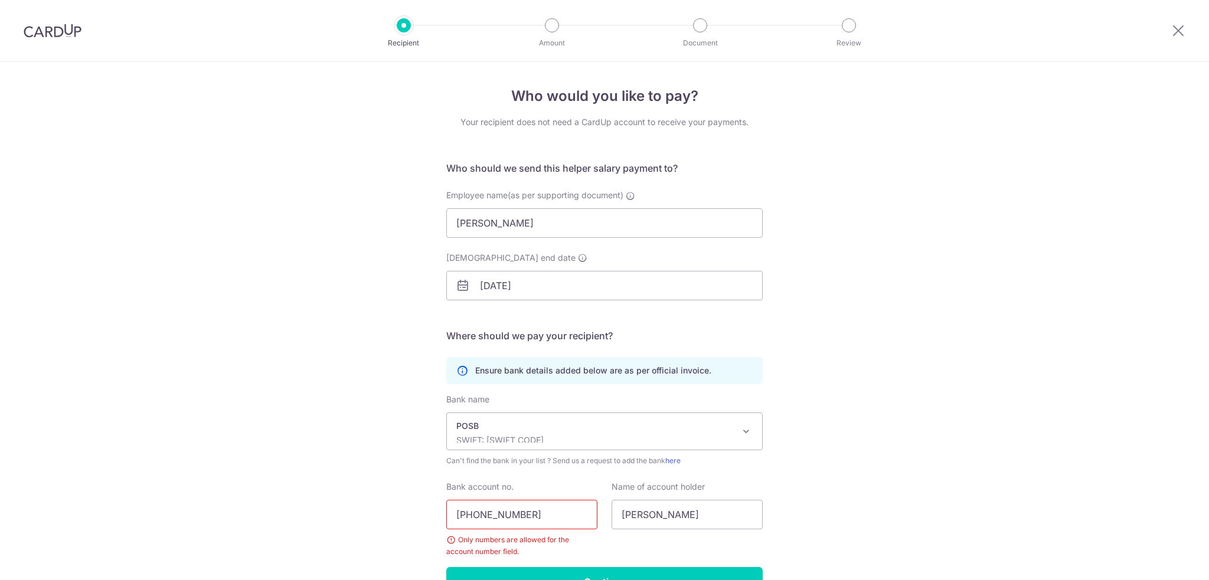
scroll to position [71, 0]
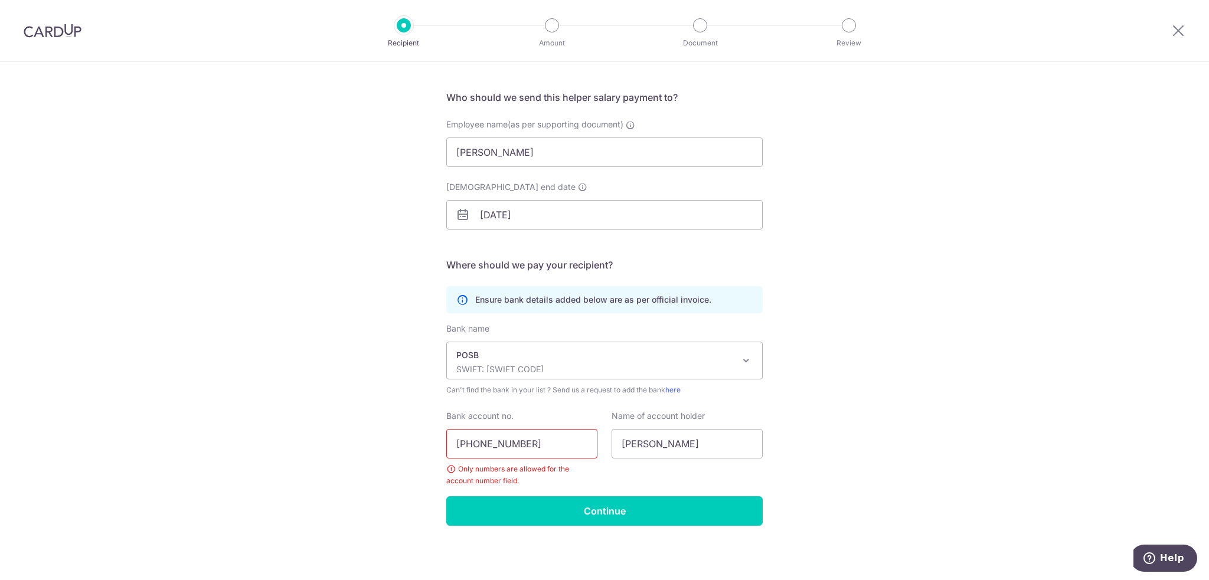
drag, startPoint x: 537, startPoint y: 439, endPoint x: 493, endPoint y: 436, distance: 43.8
click at [495, 436] on input "450-35210-1" at bounding box center [521, 444] width 151 height 30
click at [467, 440] on input "450-35210-1" at bounding box center [521, 444] width 151 height 30
click at [473, 444] on input "450-35210-1" at bounding box center [521, 444] width 151 height 30
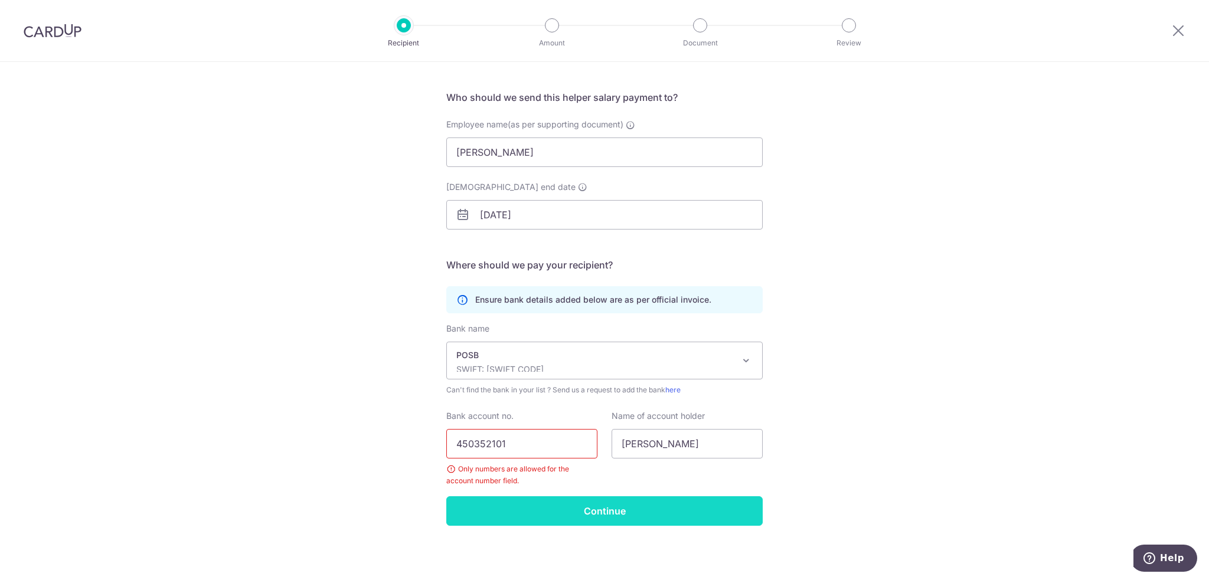
type input "450352101"
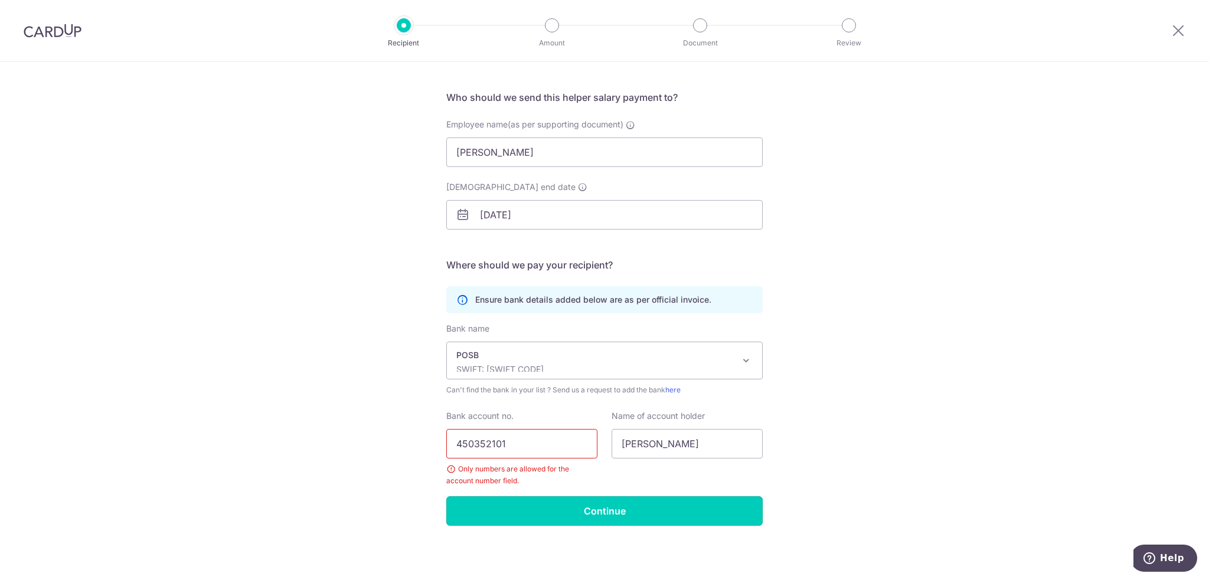
click at [565, 508] on input "Continue" at bounding box center [604, 511] width 316 height 30
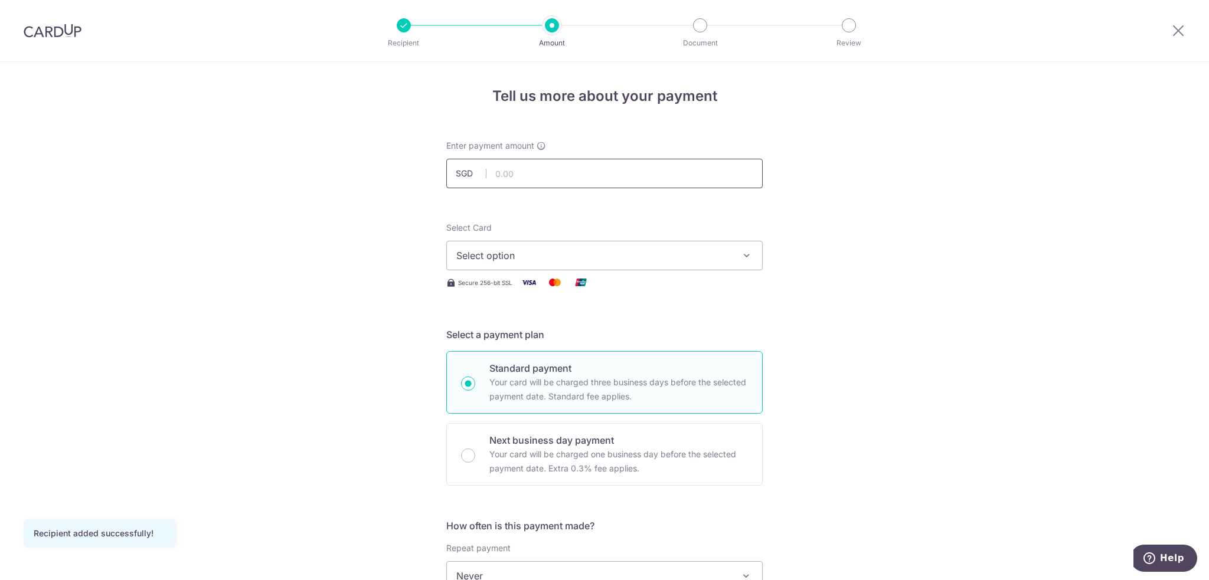
click at [511, 179] on input "text" at bounding box center [604, 174] width 316 height 30
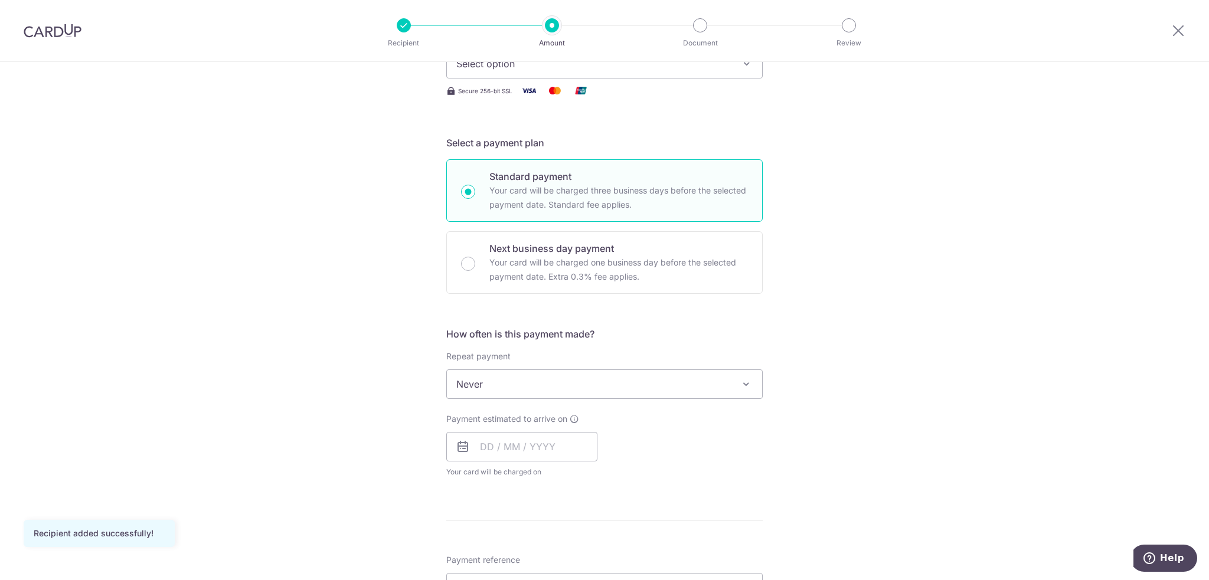
scroll to position [236, 0]
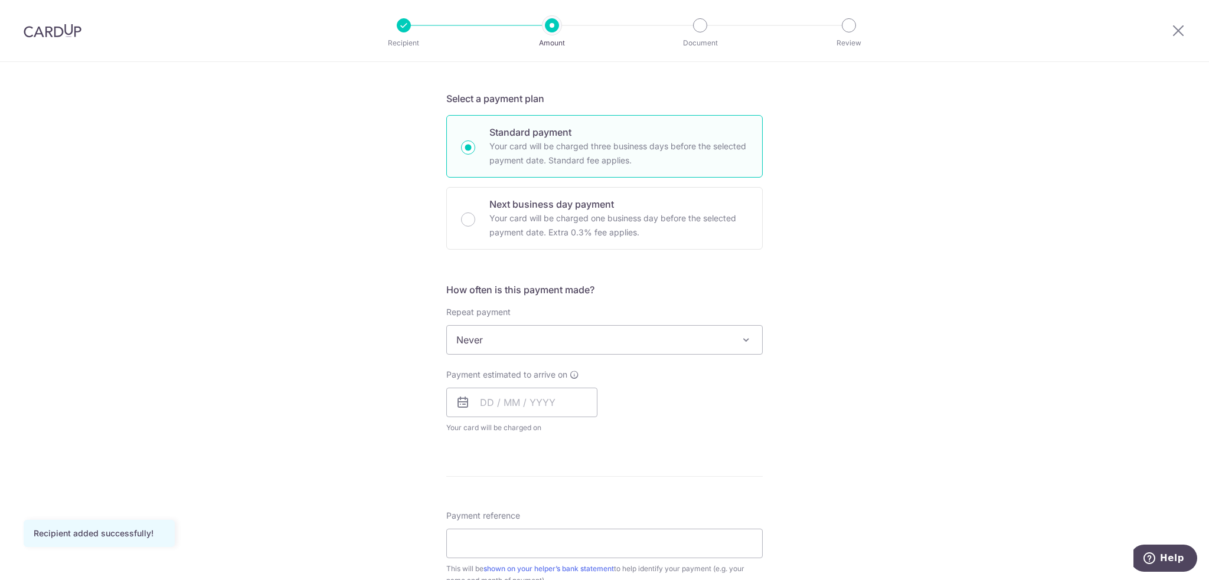
click at [749, 338] on span at bounding box center [746, 340] width 14 height 14
click at [394, 354] on div "Tell us more about your payment Enter payment amount SGD Recipient added succes…" at bounding box center [604, 360] width 1209 height 1068
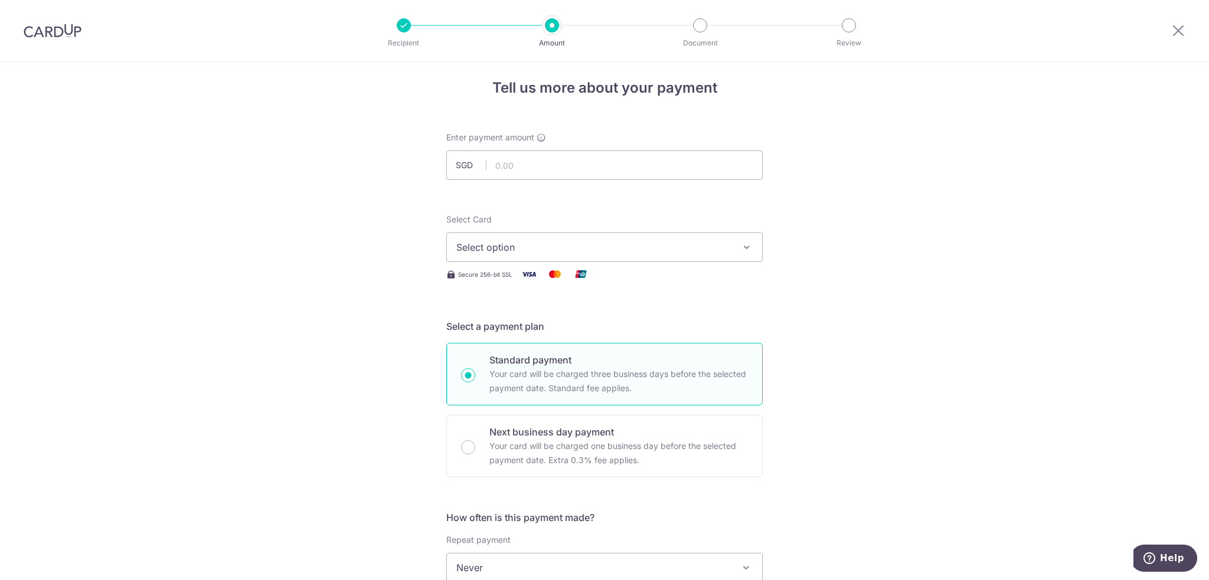
scroll to position [0, 0]
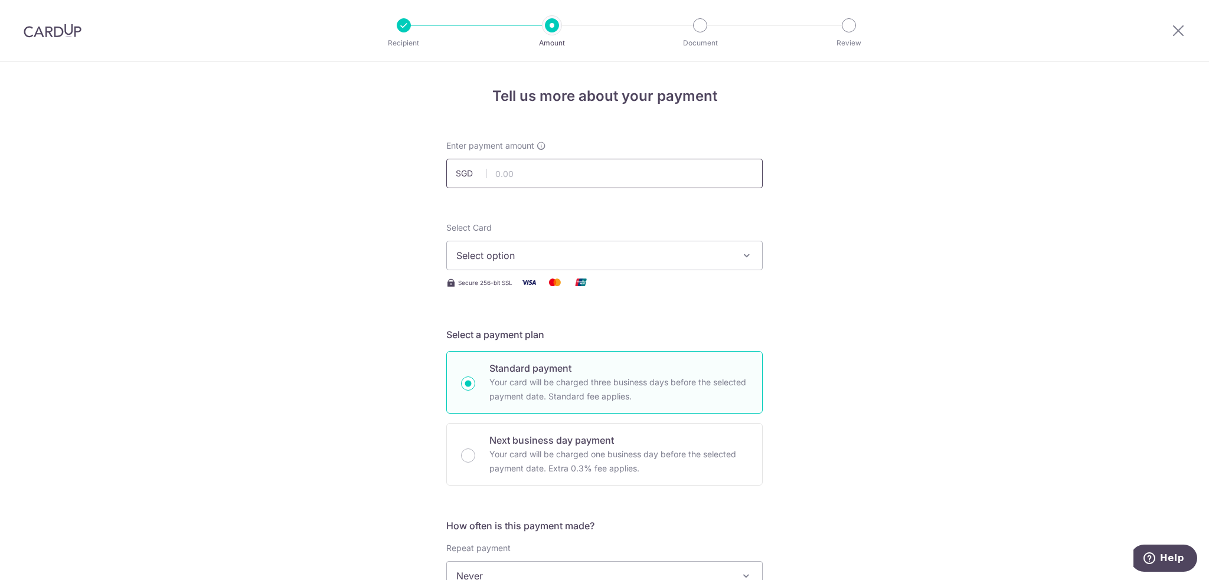
click at [517, 169] on input "text" at bounding box center [604, 174] width 316 height 30
type input "725.00"
click at [620, 247] on button "Select option" at bounding box center [604, 256] width 316 height 30
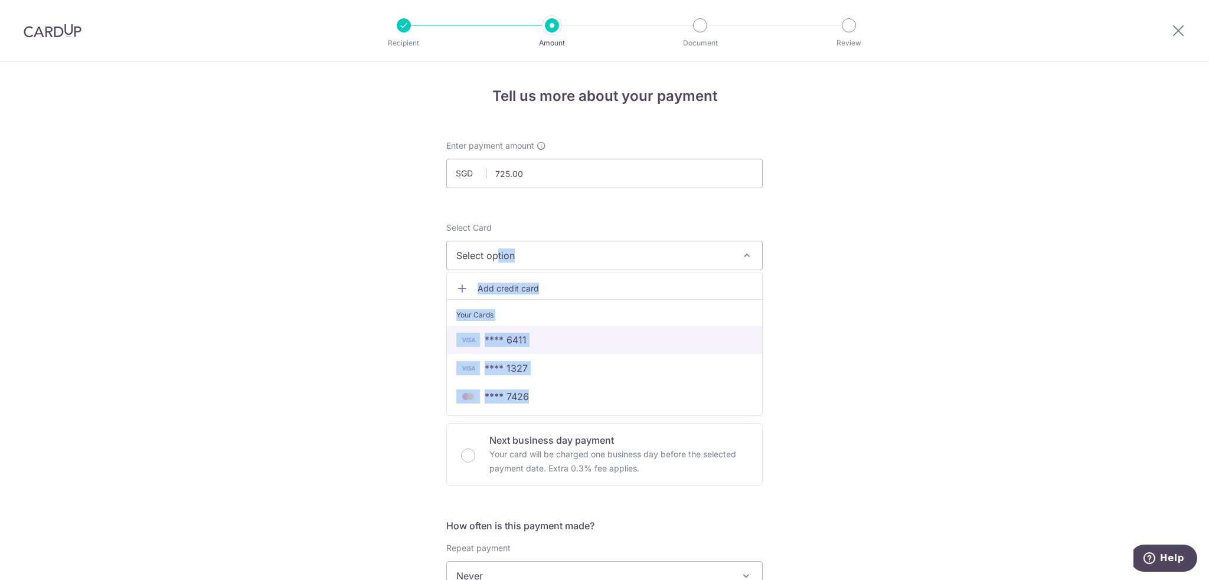
click at [522, 339] on span "**** 6411" at bounding box center [506, 340] width 42 height 14
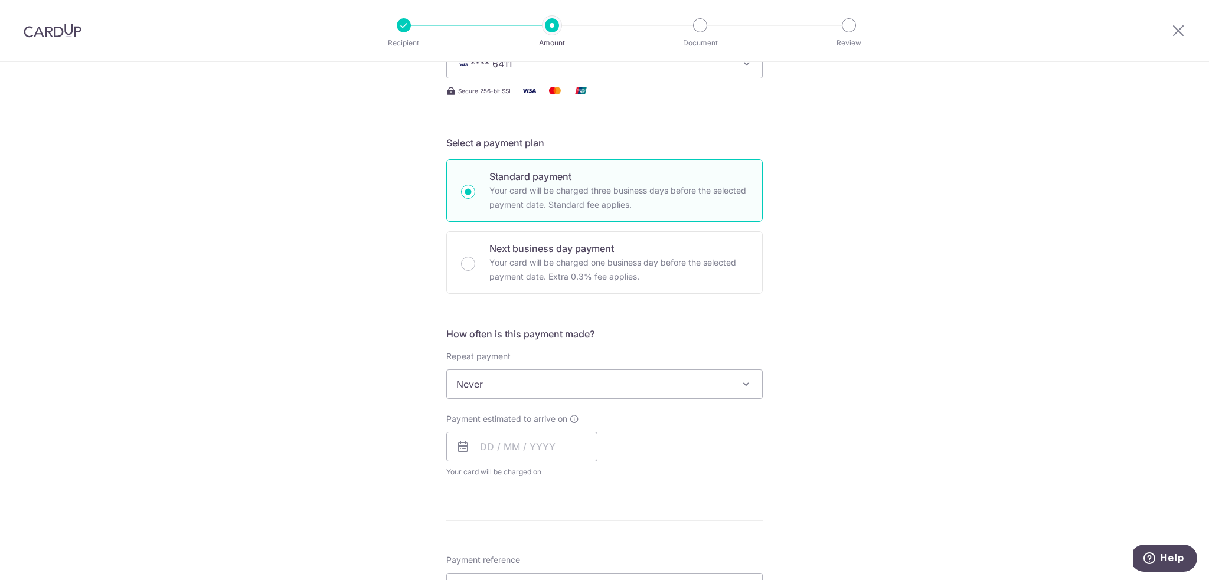
scroll to position [236, 0]
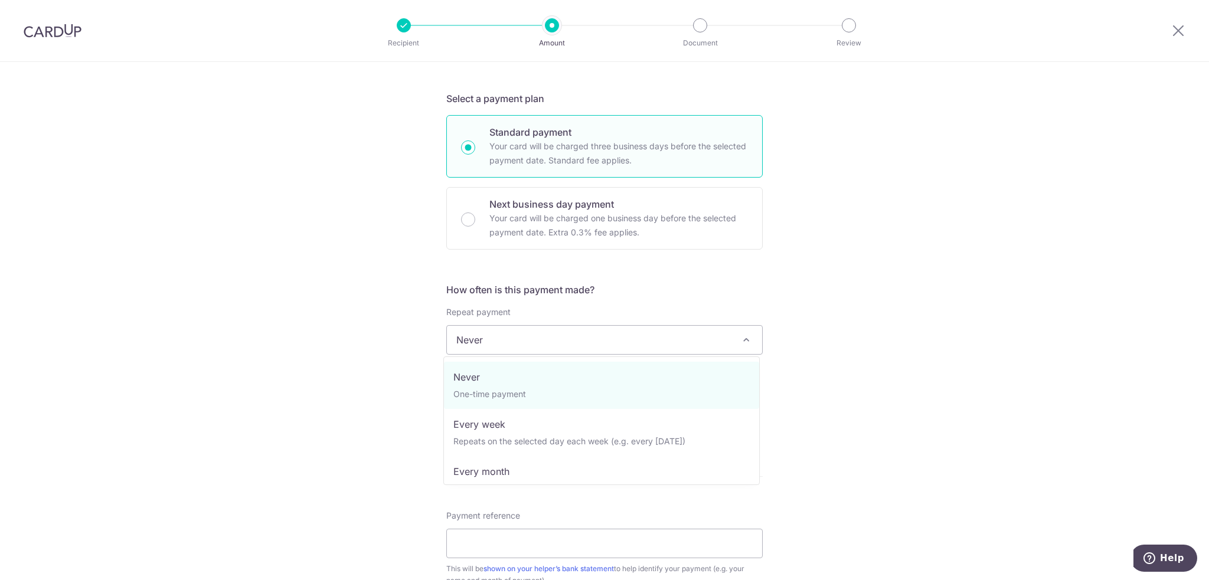
click at [526, 339] on span "Never" at bounding box center [604, 340] width 315 height 28
select select "3"
type input "30/06/2027"
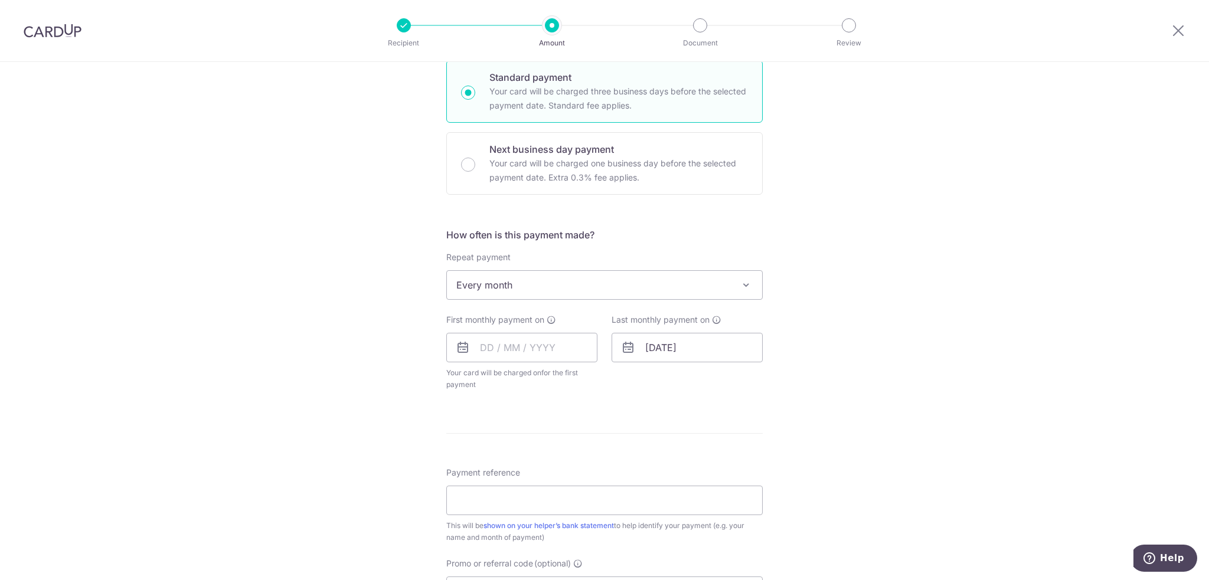
scroll to position [295, 0]
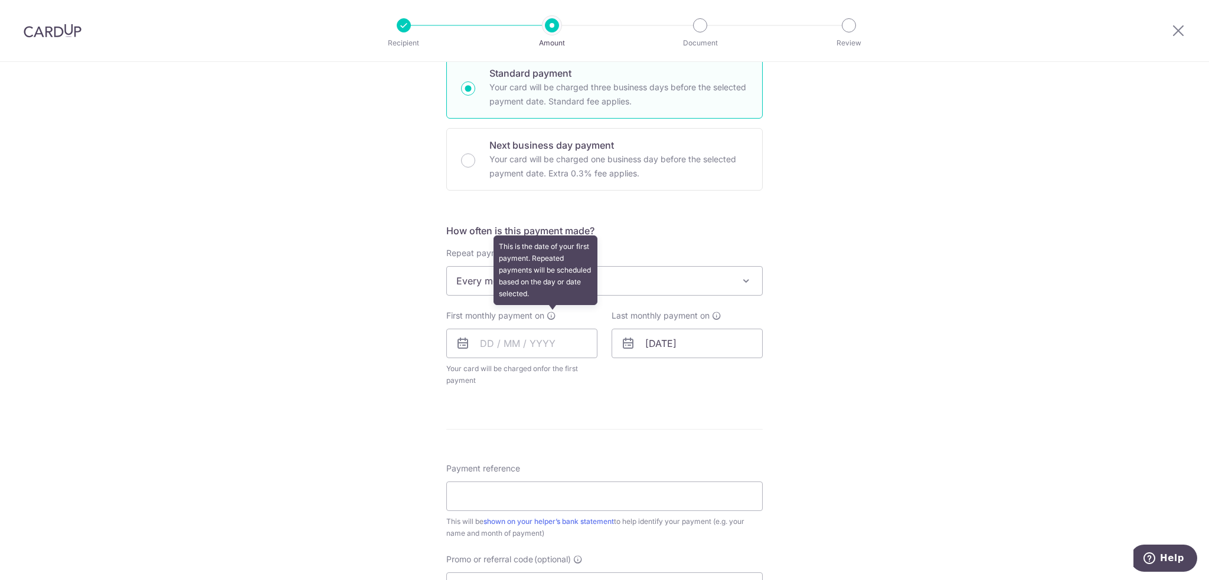
click at [551, 313] on icon at bounding box center [551, 315] width 9 height 9
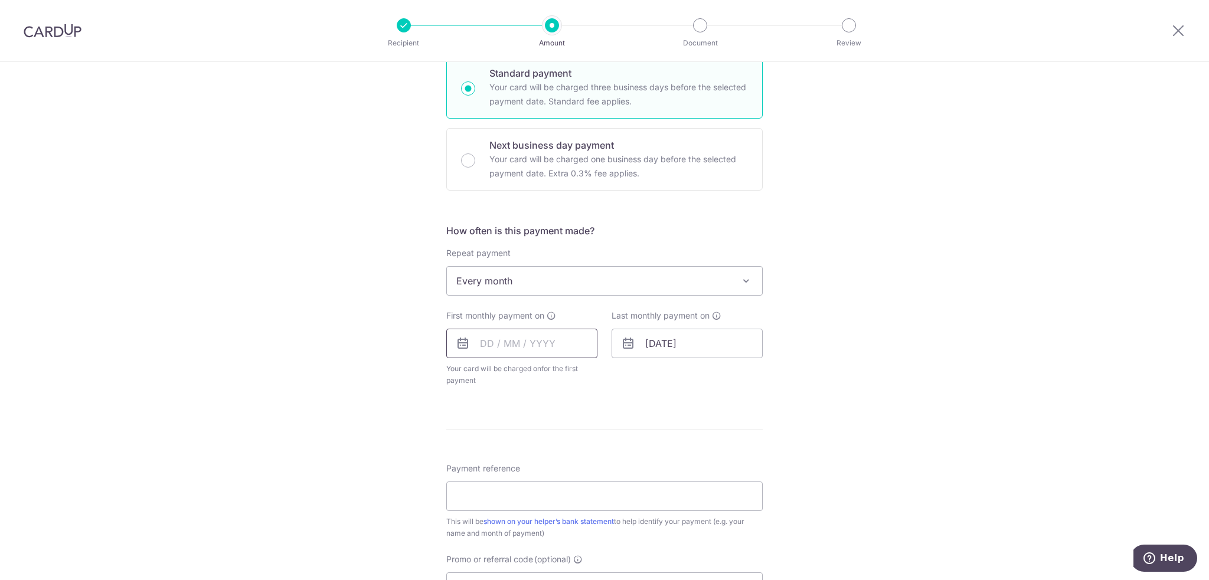
click at [570, 336] on input "text" at bounding box center [521, 344] width 151 height 30
click at [469, 542] on link "31" at bounding box center [470, 545] width 19 height 19
type input "31/08/2025"
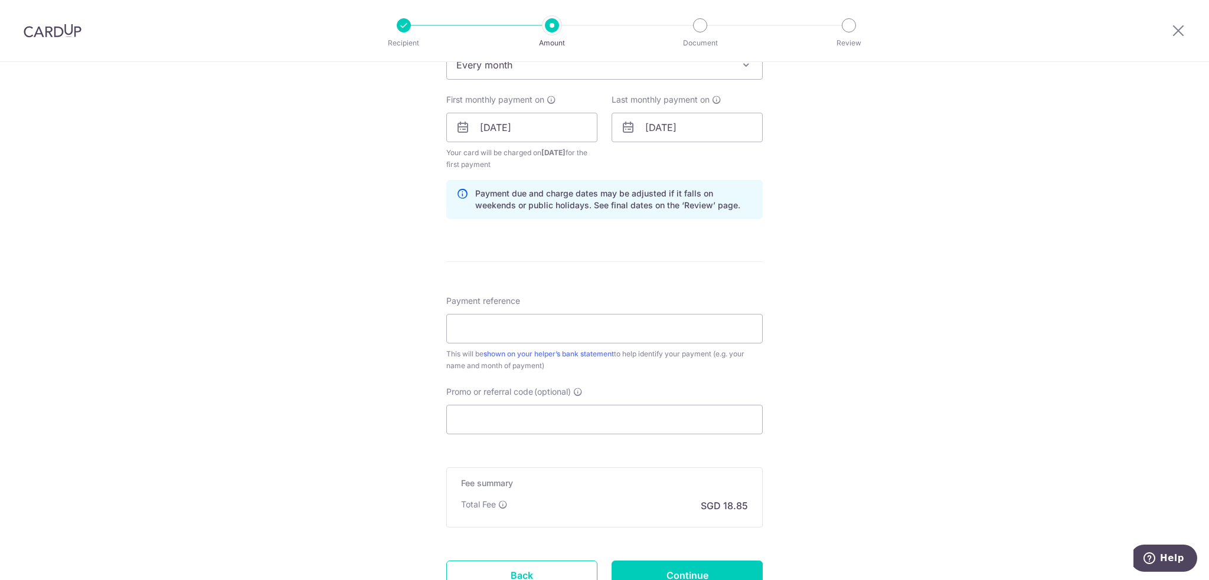
scroll to position [531, 0]
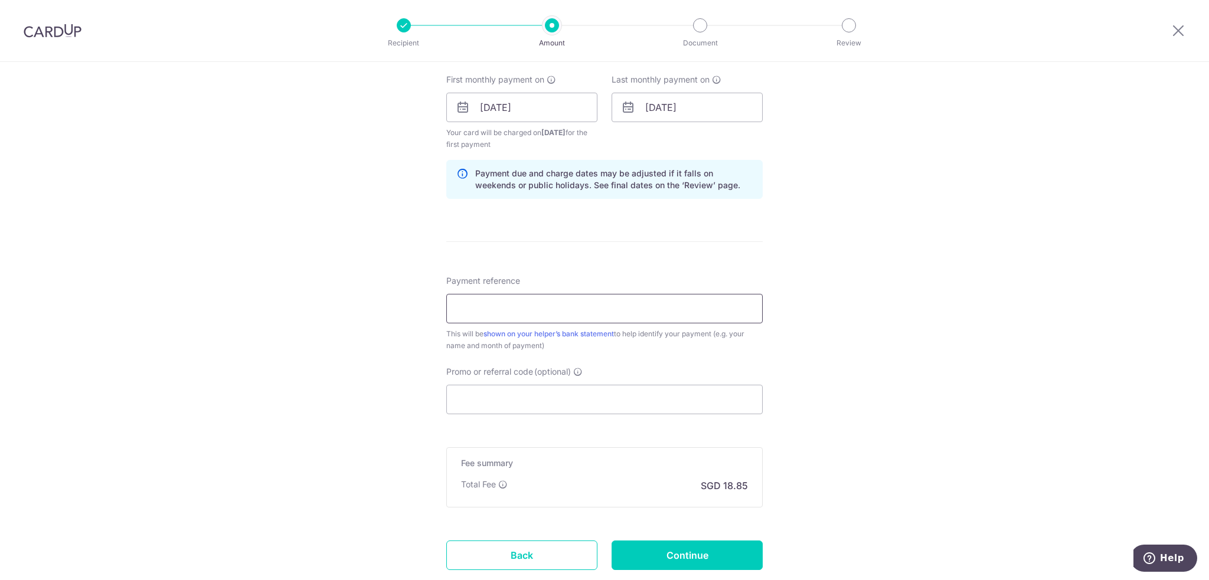
click at [459, 315] on input "Payment reference" at bounding box center [604, 309] width 316 height 30
click at [404, 325] on div "Tell us more about your payment Enter payment amount SGD 725.00 725.00 Recipien…" at bounding box center [604, 95] width 1209 height 1128
click at [460, 310] on input "Payment reference" at bounding box center [604, 309] width 316 height 30
type input "J"
type input "E"
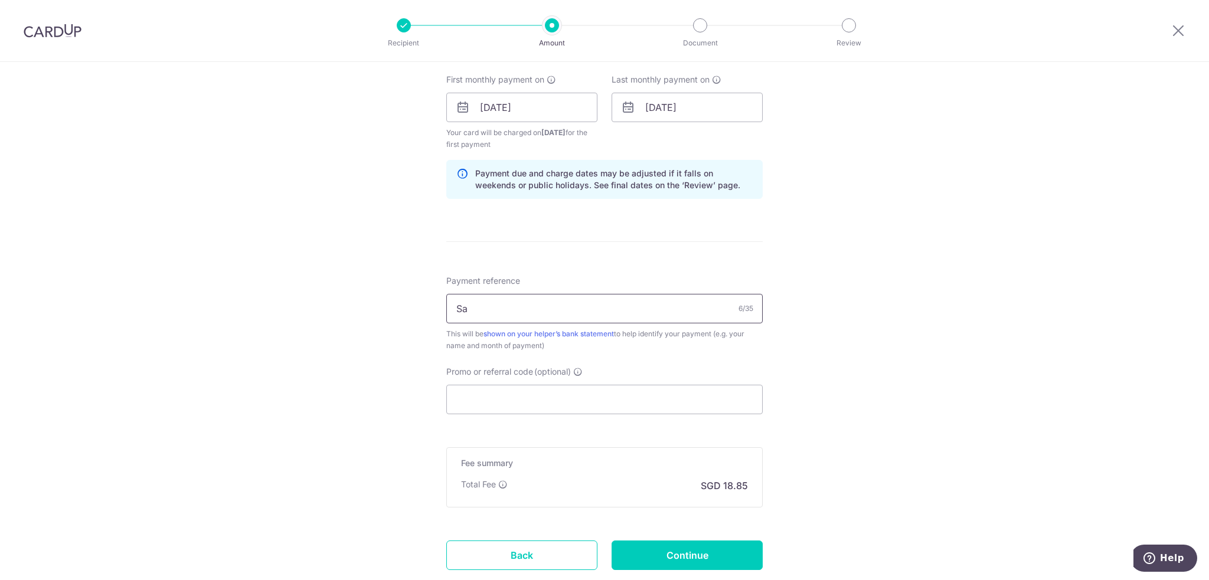
type input "S"
type input "E"
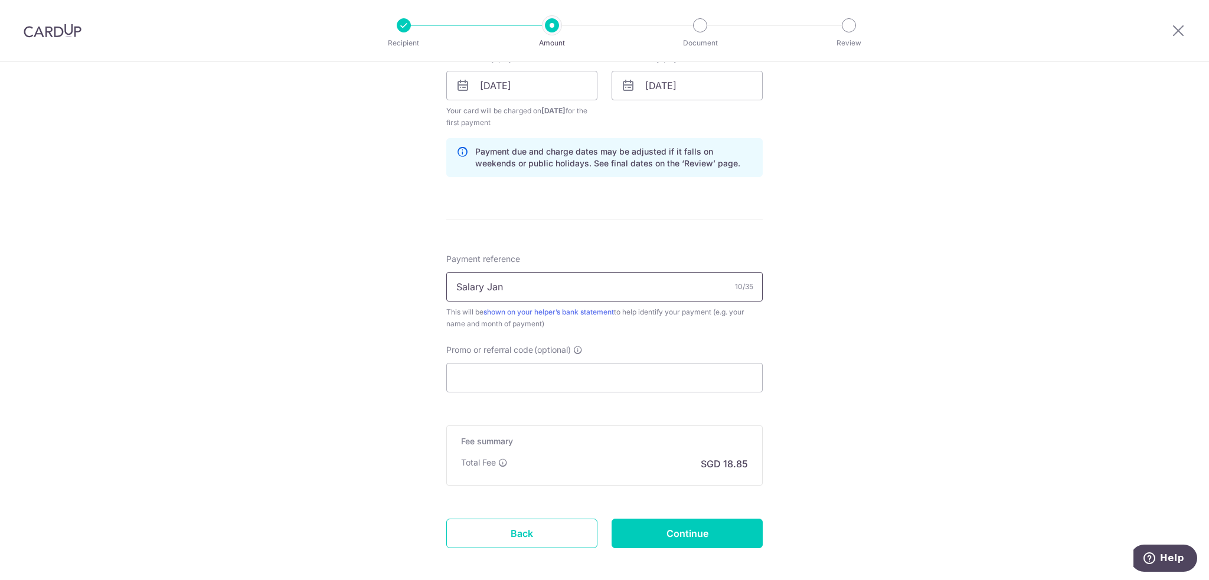
scroll to position [590, 0]
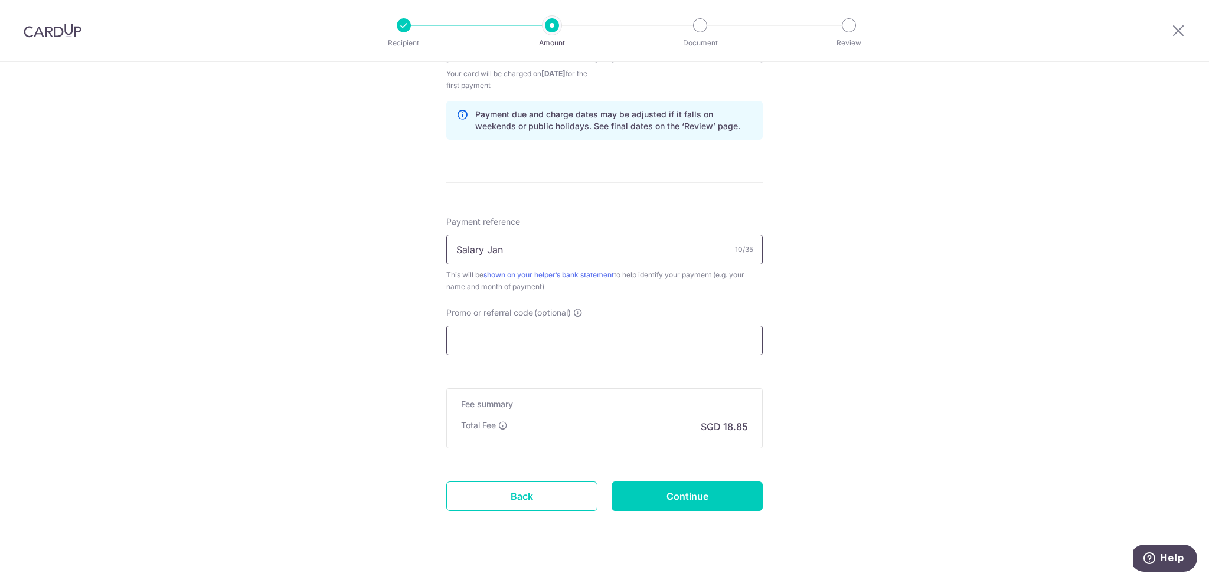
type input "Salary Jan"
click at [506, 336] on input "Promo or referral code (optional)" at bounding box center [604, 341] width 316 height 30
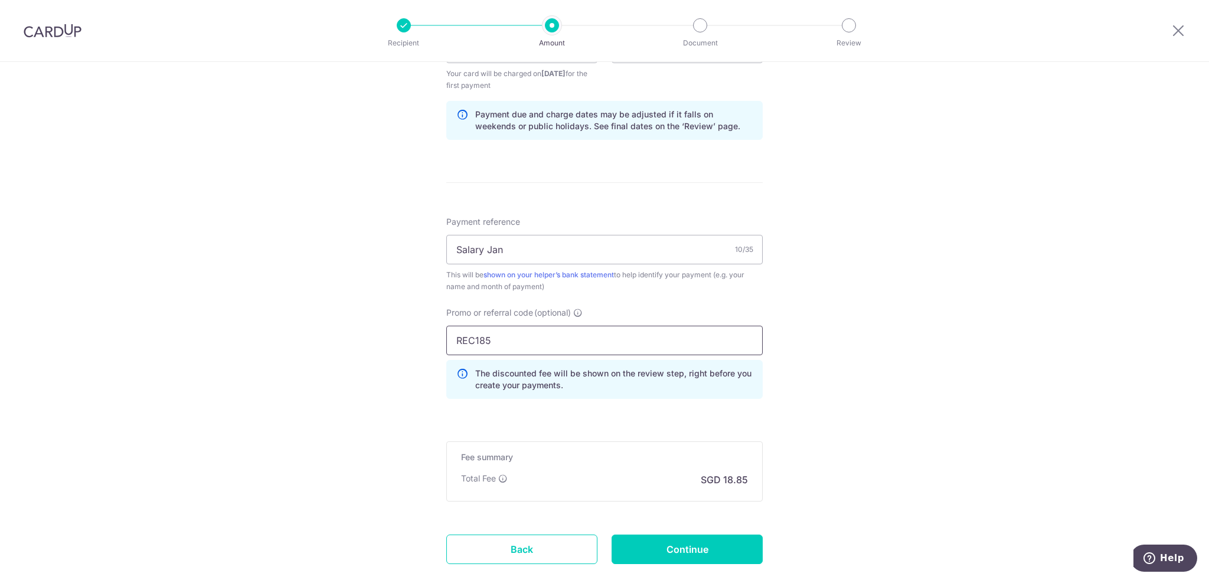
type input "REC185"
click at [302, 345] on div "Tell us more about your payment Enter payment amount SGD 725.00 725.00 Recipien…" at bounding box center [604, 62] width 1209 height 1181
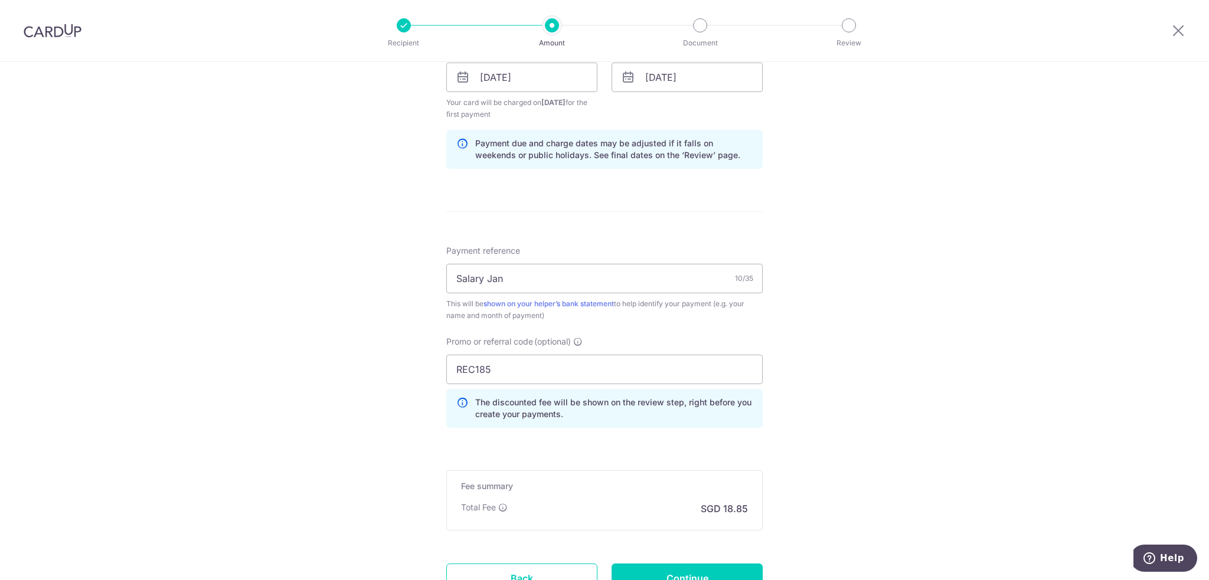
scroll to position [661, 0]
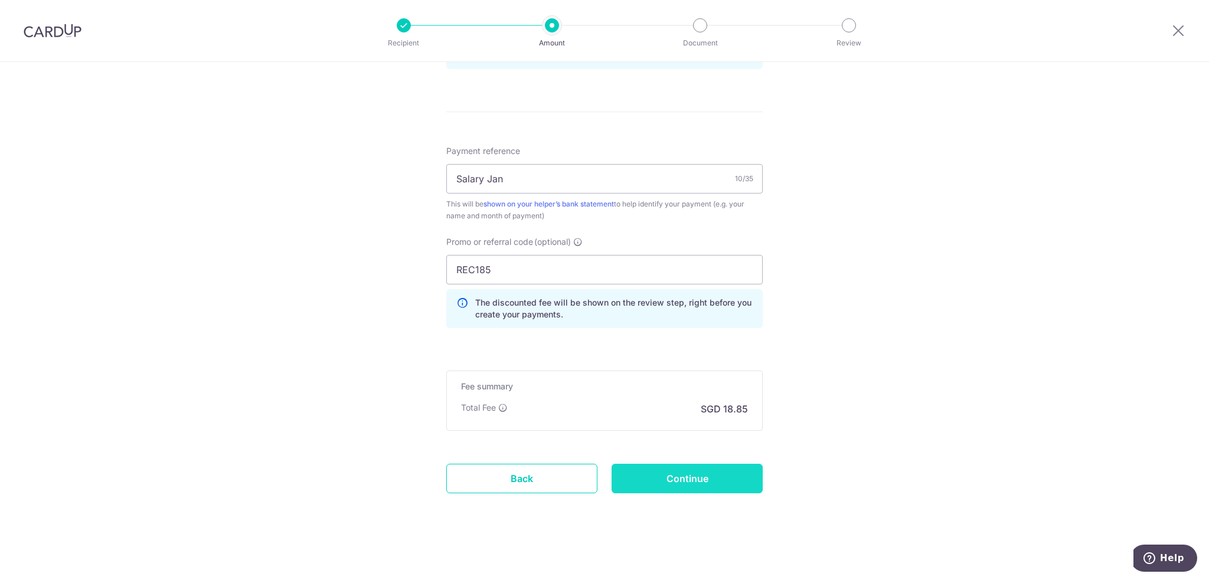
click at [665, 481] on input "Continue" at bounding box center [686, 479] width 151 height 30
type input "Create Schedule"
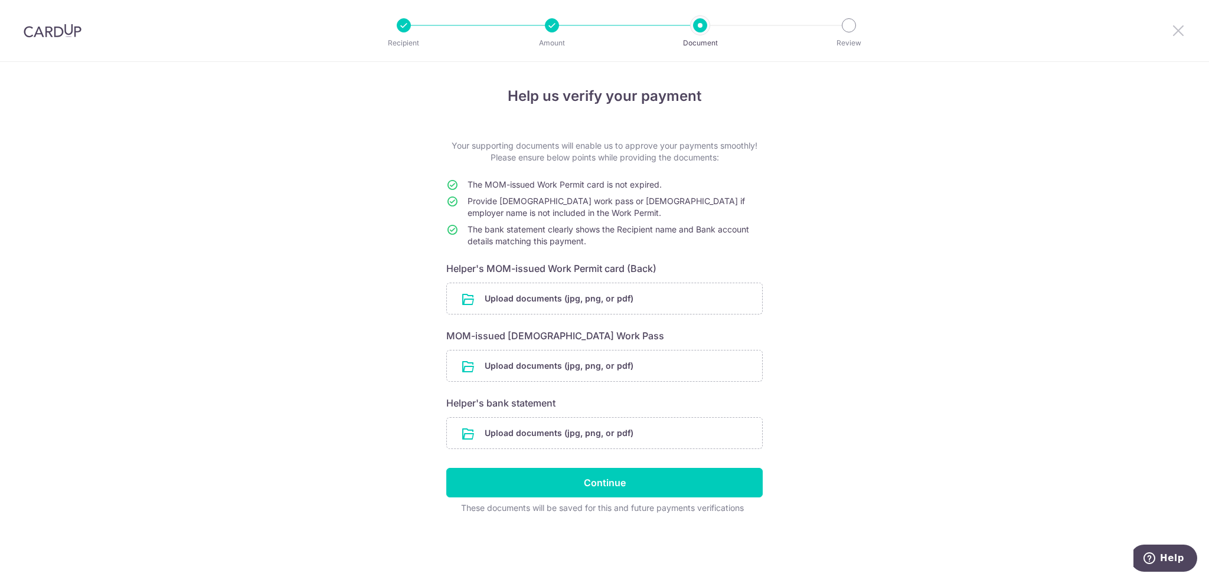
click at [1175, 27] on icon at bounding box center [1178, 30] width 14 height 15
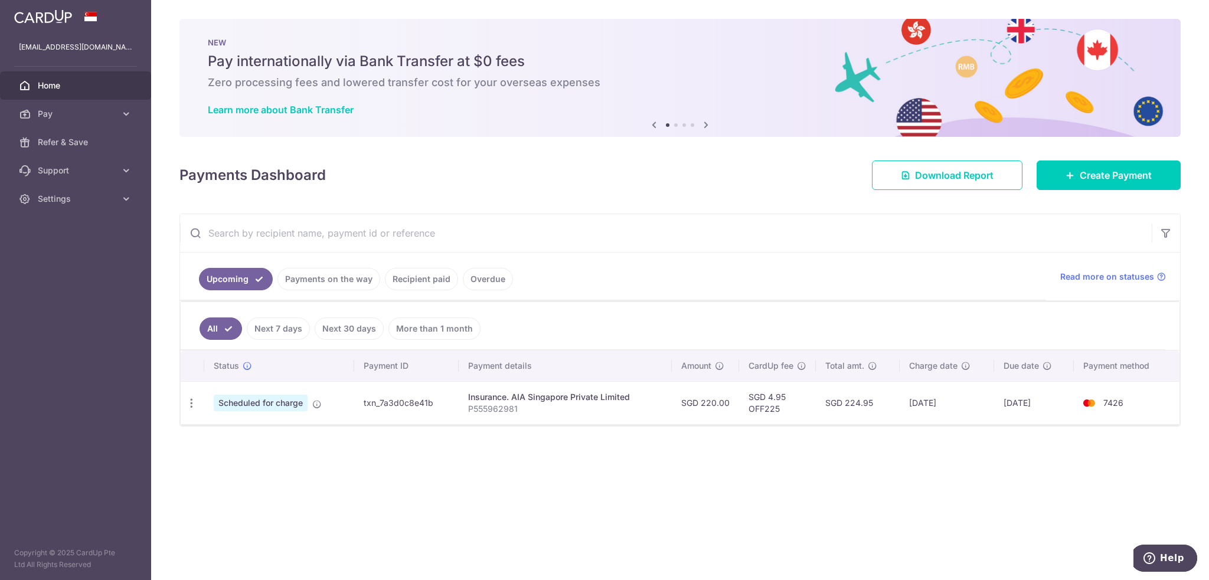
click at [35, 87] on link "Home" at bounding box center [75, 85] width 151 height 28
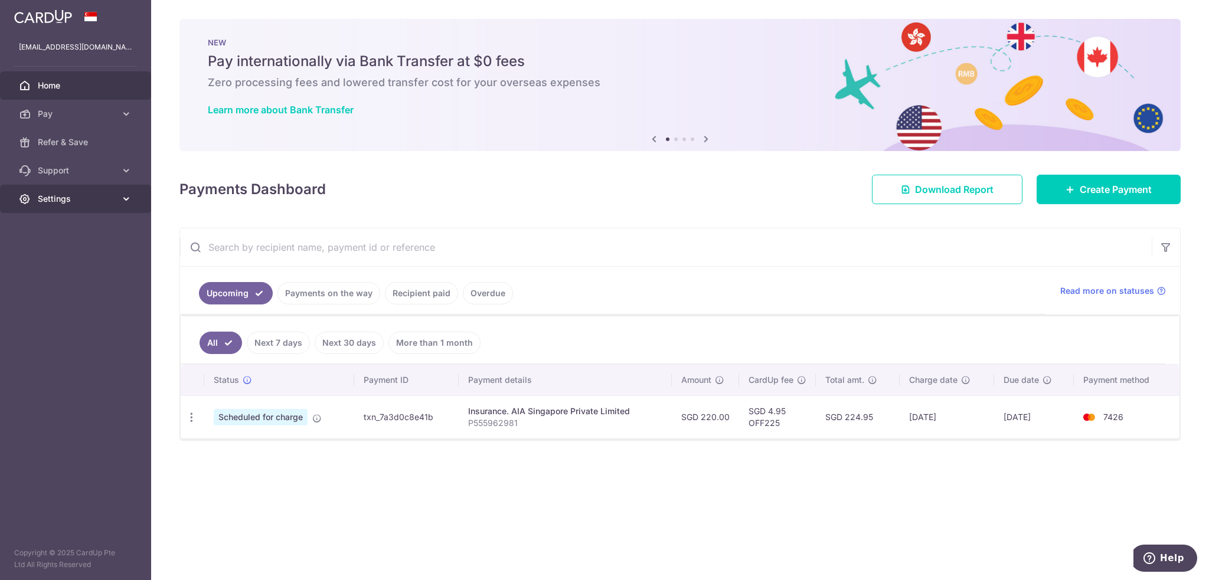
click at [24, 203] on icon at bounding box center [25, 199] width 12 height 12
click at [298, 411] on span "Scheduled for charge" at bounding box center [261, 417] width 94 height 17
click at [48, 259] on span "Logout" at bounding box center [77, 256] width 78 height 12
